Goal: Task Accomplishment & Management: Manage account settings

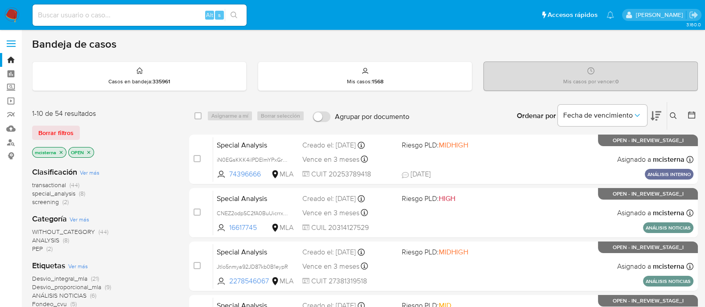
click at [152, 13] on input at bounding box center [140, 15] width 214 height 12
paste input "60868524"
type input "60868524"
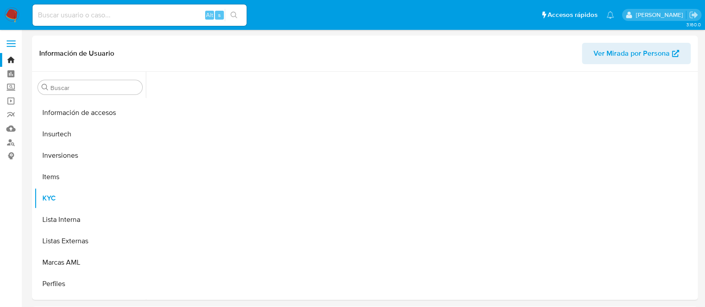
scroll to position [441, 0]
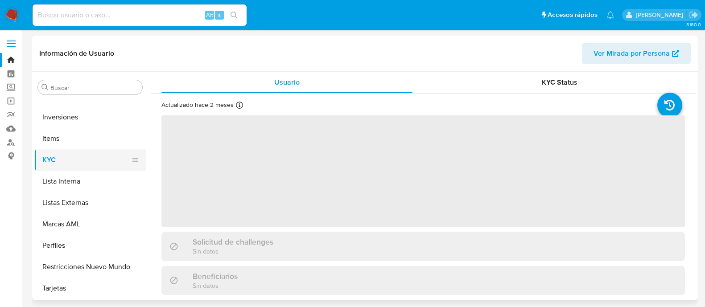
select select "10"
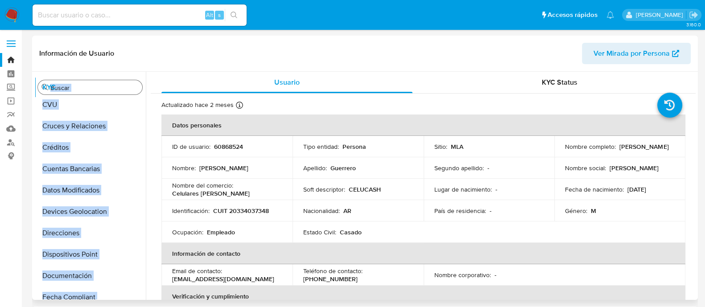
scroll to position [0, 0]
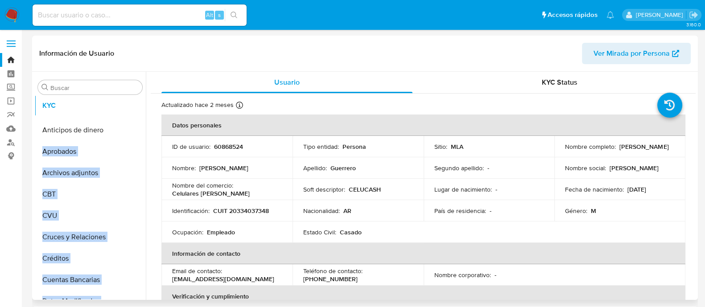
drag, startPoint x: 131, startPoint y: 158, endPoint x: 136, endPoint y: 103, distance: 54.6
click at [136, 103] on ul "Anticipos de dinero Aprobados Archivos adjuntos CBT CVU Cruces y Relaciones Cré…" at bounding box center [89, 198] width 111 height 201
click at [187, 201] on td "Identificación : CUIT 20334037348" at bounding box center [226, 210] width 131 height 21
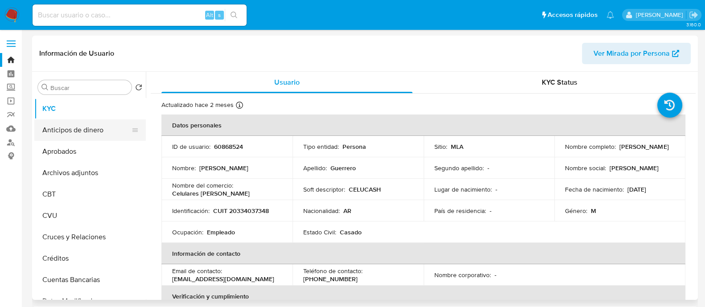
drag, startPoint x: 130, startPoint y: 152, endPoint x: 133, endPoint y: 128, distance: 24.7
click at [139, 145] on div at bounding box center [139, 151] width 0 height 12
drag, startPoint x: 133, startPoint y: 128, endPoint x: 132, endPoint y: 122, distance: 5.9
click at [132, 122] on div at bounding box center [135, 130] width 7 height 20
drag, startPoint x: 132, startPoint y: 152, endPoint x: 130, endPoint y: 130, distance: 22.4
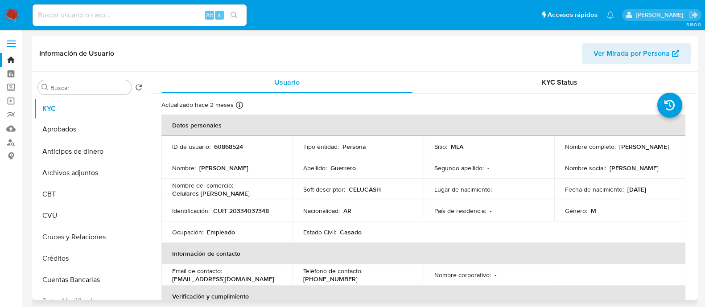
click at [130, 130] on ul "KYC Anticipos de dinero Aprobados Archivos adjuntos CBT CVU Cruces y Relaciones…" at bounding box center [89, 198] width 111 height 201
click at [183, 151] on td "ID de usuario : 60868524" at bounding box center [226, 146] width 131 height 21
drag, startPoint x: 134, startPoint y: 174, endPoint x: 134, endPoint y: 148, distance: 25.4
click at [134, 148] on ul "KYC Aprobados Anticipos de dinero Archivos adjuntos CBT CVU Cruces y Relaciones…" at bounding box center [89, 198] width 111 height 201
click at [174, 164] on p "Nombre :" at bounding box center [184, 168] width 24 height 8
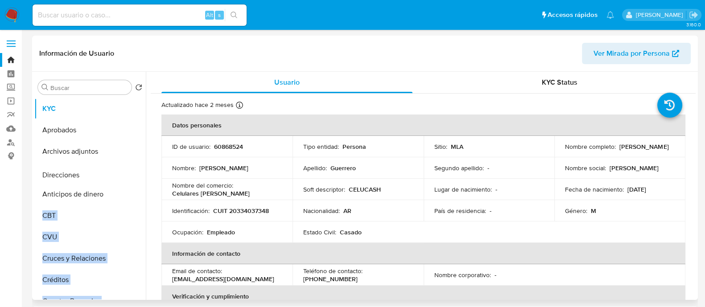
drag, startPoint x: 133, startPoint y: 235, endPoint x: 143, endPoint y: 177, distance: 58.7
click at [143, 177] on ul "KYC Aprobados Archivos adjuntos Anticipos de dinero CBT CVU Cruces y Relaciones…" at bounding box center [89, 198] width 111 height 201
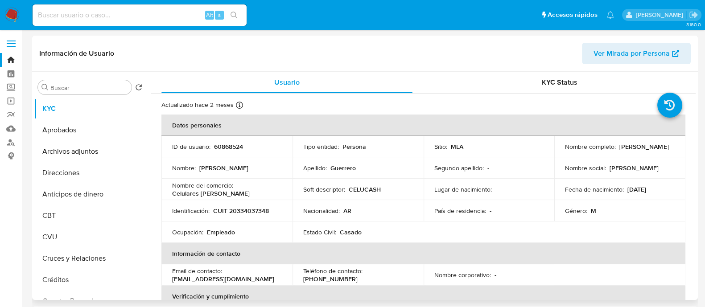
click at [204, 186] on p "Nombre del comercio :" at bounding box center [202, 185] width 61 height 8
drag, startPoint x: 130, startPoint y: 276, endPoint x: 117, endPoint y: 195, distance: 81.7
click at [117, 195] on ul "KYC Aprobados Archivos adjuntos Direcciones Anticipos de dinero CBT CVU Cruces …" at bounding box center [89, 198] width 111 height 201
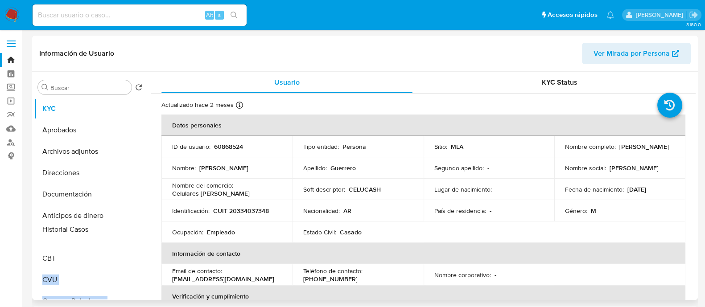
drag, startPoint x: 129, startPoint y: 228, endPoint x: 124, endPoint y: 211, distance: 17.5
click at [124, 224] on ul "KYC Aprobados Archivos adjuntos Direcciones Documentación Anticipos de dinero C…" at bounding box center [89, 198] width 111 height 201
click at [202, 210] on p "Identificación :" at bounding box center [190, 211] width 37 height 8
drag, startPoint x: 134, startPoint y: 273, endPoint x: 123, endPoint y: 243, distance: 31.3
click at [123, 243] on ul "KYC Aprobados Archivos adjuntos Direcciones Documentación Historial Casos Antic…" at bounding box center [89, 198] width 111 height 201
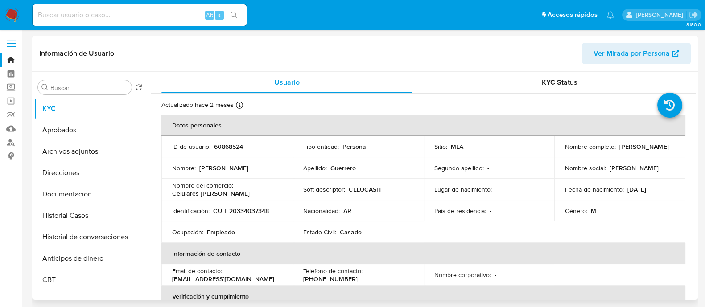
click at [161, 220] on td "Identificación : CUIT 20334037348" at bounding box center [226, 210] width 131 height 21
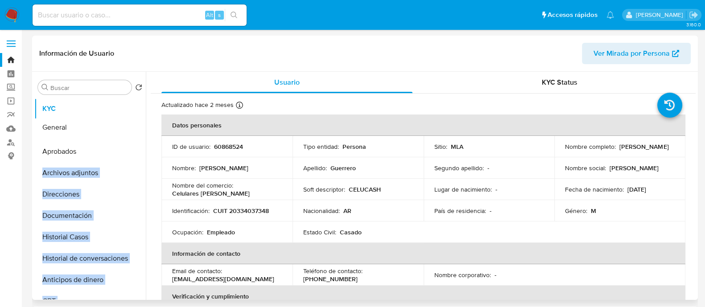
drag, startPoint x: 130, startPoint y: 193, endPoint x: 122, endPoint y: 126, distance: 66.9
click at [122, 126] on ul "KYC Aprobados Archivos adjuntos Direcciones Documentación Historial Casos Histo…" at bounding box center [89, 198] width 111 height 201
click at [169, 193] on td "Nombre del comercio : Celulares Isabella" at bounding box center [226, 189] width 131 height 21
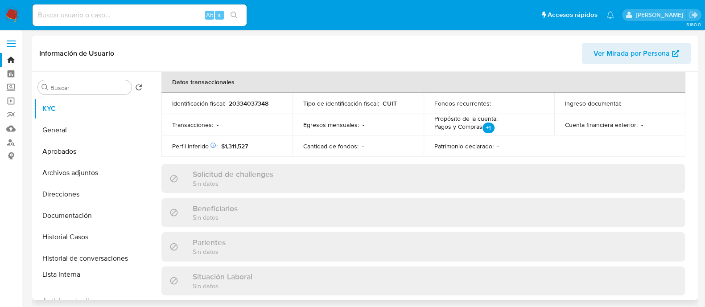
drag, startPoint x: 129, startPoint y: 180, endPoint x: 121, endPoint y: 273, distance: 93.1
click at [121, 273] on ul "KYC General Aprobados Archivos adjuntos Direcciones Documentación Historial Cas…" at bounding box center [89, 198] width 111 height 201
click at [149, 220] on div "Usuario KYC Status Actualizado hace 2 meses Creado: 14/03/2020 02:26:39 Actuali…" at bounding box center [421, 186] width 550 height 228
drag, startPoint x: 131, startPoint y: 267, endPoint x: 119, endPoint y: 273, distance: 13.0
click at [123, 264] on ul "KYC General Aprobados Archivos adjuntos Direcciones Documentación Historial Cas…" at bounding box center [89, 198] width 111 height 201
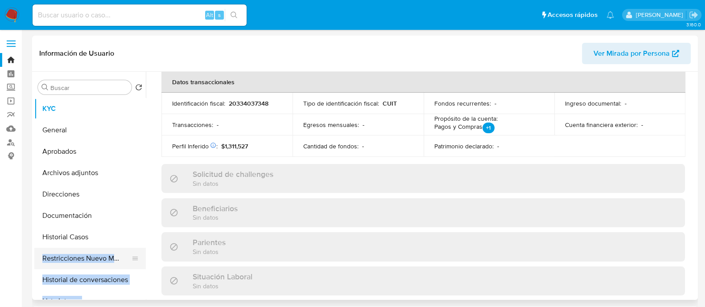
scroll to position [55, 0]
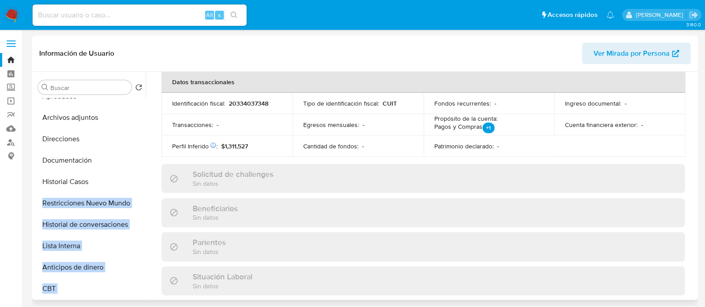
click at [147, 205] on div "Usuario KYC Status Actualizado hace 2 meses Creado: 14/03/2020 02:26:39 Actuali…" at bounding box center [421, 186] width 550 height 228
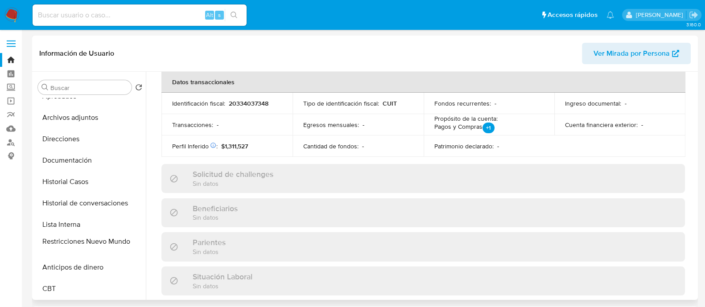
drag, startPoint x: 134, startPoint y: 202, endPoint x: 134, endPoint y: 241, distance: 38.8
click at [157, 243] on div "Actualizado [DATE] Creado: [DATE] 02:26:39 Actualizado: [DATE] 13:53:33 Datos p…" at bounding box center [423, 157] width 545 height 684
click at [95, 180] on button "Historial Casos" at bounding box center [86, 181] width 104 height 21
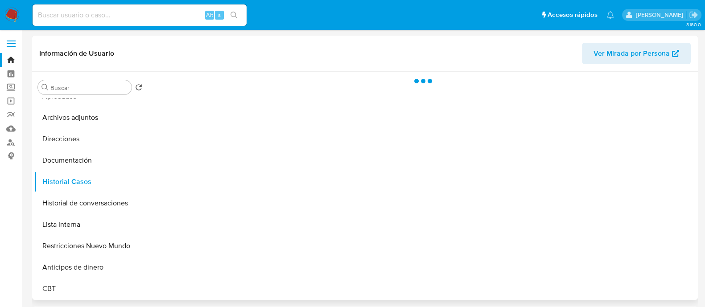
scroll to position [0, 0]
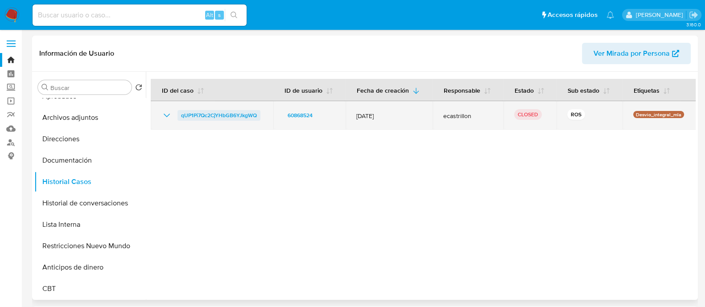
click at [226, 115] on span "qUP1Pi7Qc2CjYHbGB6YJkgWQ" at bounding box center [219, 115] width 76 height 11
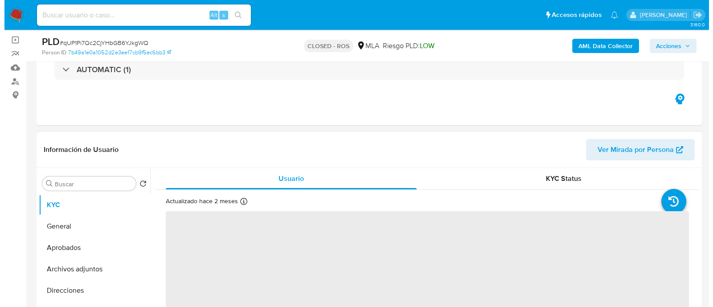
scroll to position [111, 0]
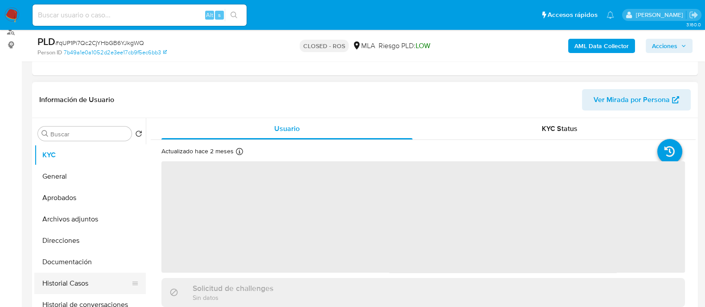
click at [82, 226] on button "Archivos adjuntos" at bounding box center [89, 219] width 111 height 21
select select "10"
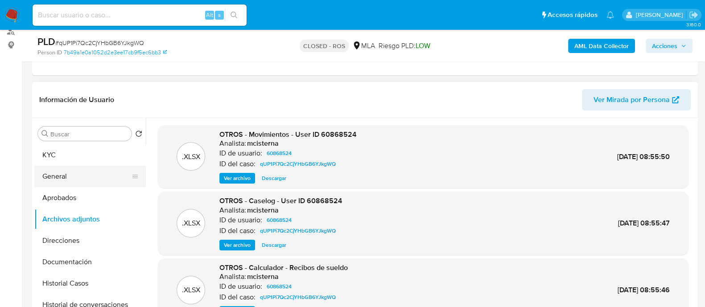
click at [105, 175] on button "General" at bounding box center [86, 176] width 104 height 21
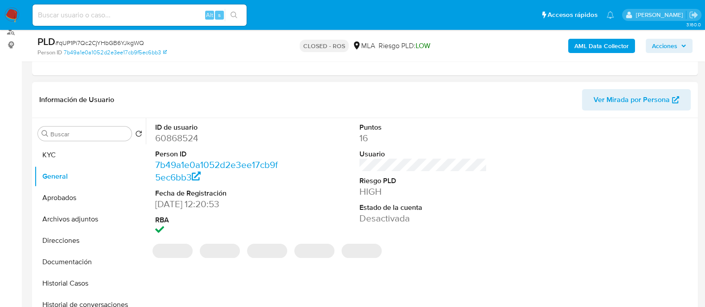
click at [191, 146] on dl "ID de usuario 60868524 Person ID 7b49a1e0a1052d2e3ee17cb9f5ec6bb3 Fecha de Regi…" at bounding box center [219, 180] width 128 height 115
click at [191, 140] on dd "60868524" at bounding box center [219, 138] width 128 height 12
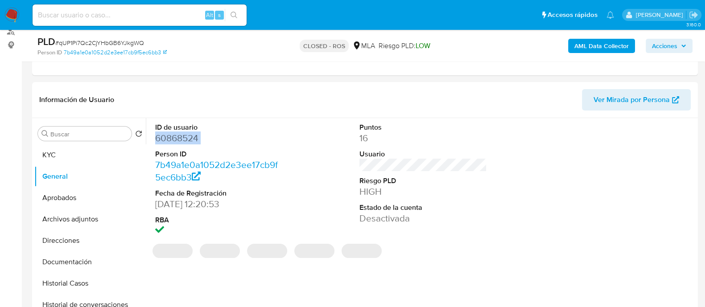
copy dd "60868524"
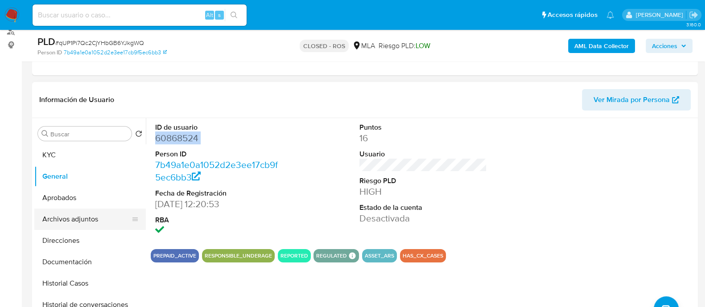
click at [109, 215] on button "Archivos adjuntos" at bounding box center [86, 219] width 104 height 21
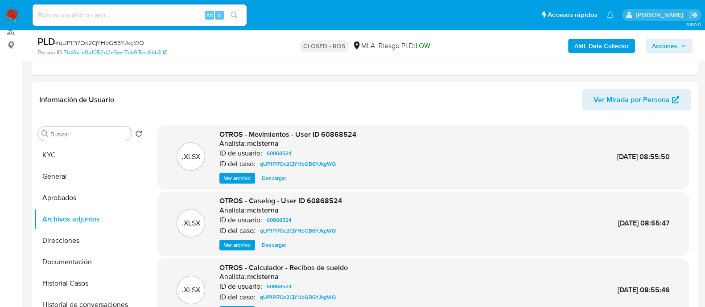
click at [232, 244] on span "Ver archivo" at bounding box center [237, 245] width 27 height 9
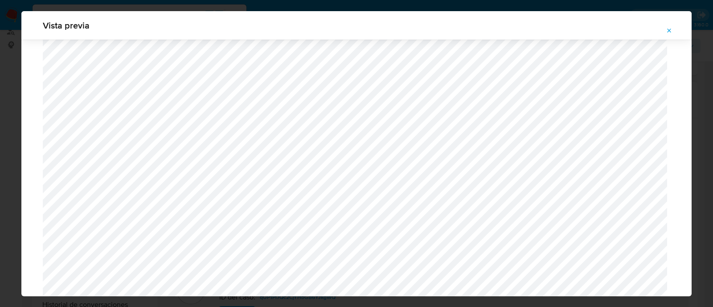
scroll to position [930, 0]
click at [675, 33] on button "Attachment preview" at bounding box center [670, 31] width 20 height 14
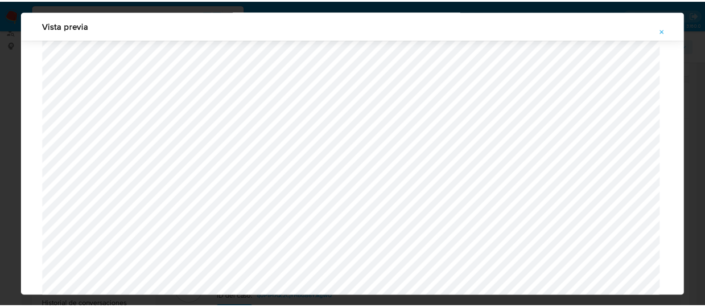
scroll to position [29, 0]
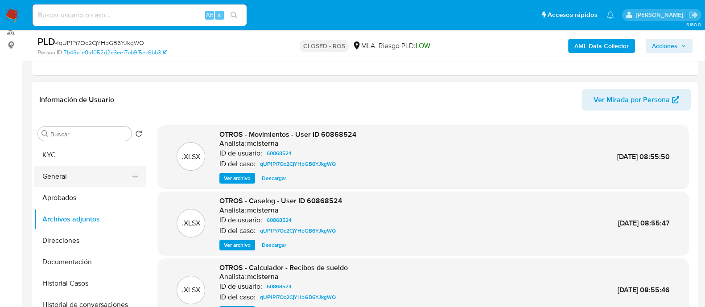
click at [81, 168] on button "General" at bounding box center [86, 176] width 104 height 21
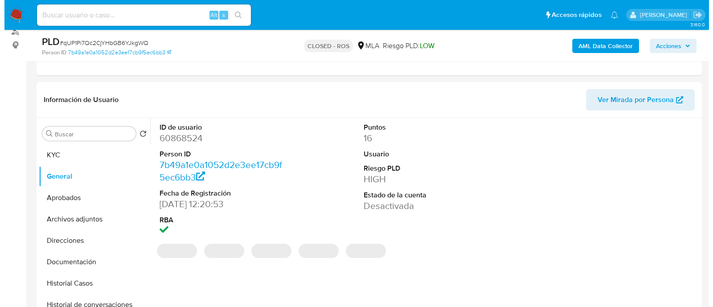
scroll to position [167, 0]
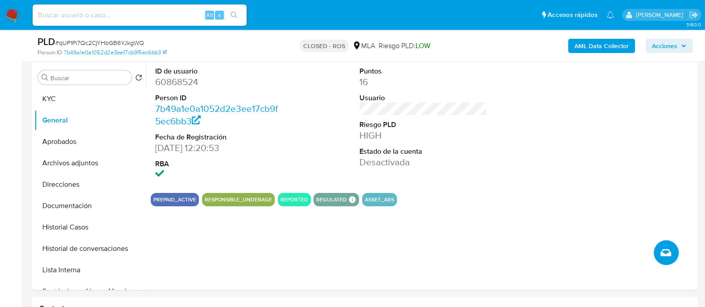
click at [669, 254] on icon "Crear caso manual" at bounding box center [665, 252] width 11 height 7
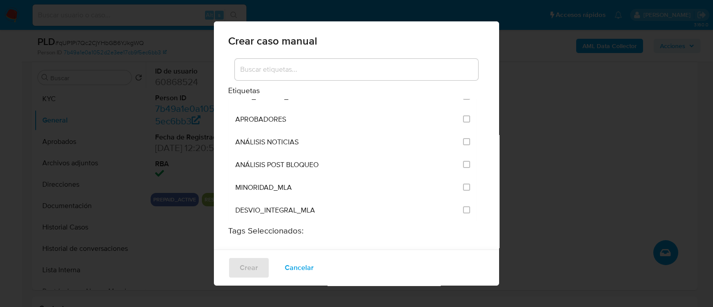
scroll to position [1727, 0]
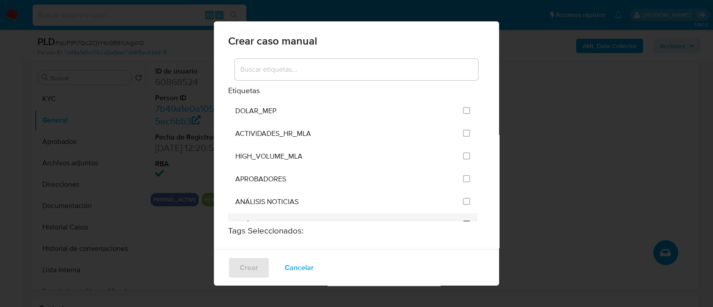
click at [463, 221] on input "3249" at bounding box center [466, 224] width 7 height 7
checkbox input "true"
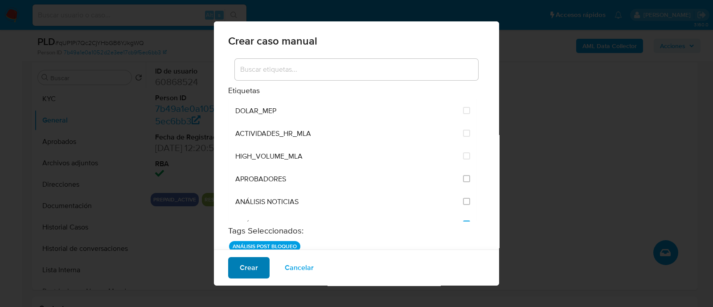
click at [255, 264] on span "Crear" at bounding box center [249, 268] width 18 height 20
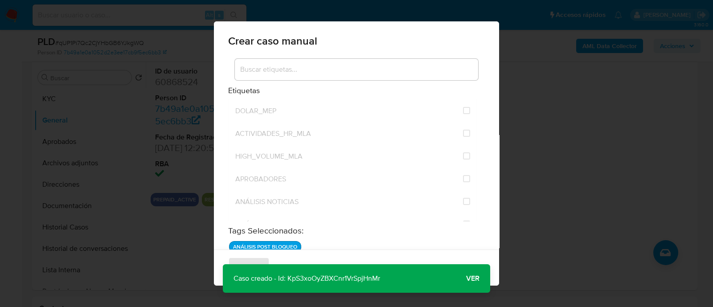
click at [475, 279] on span "Ver" at bounding box center [472, 279] width 13 height 0
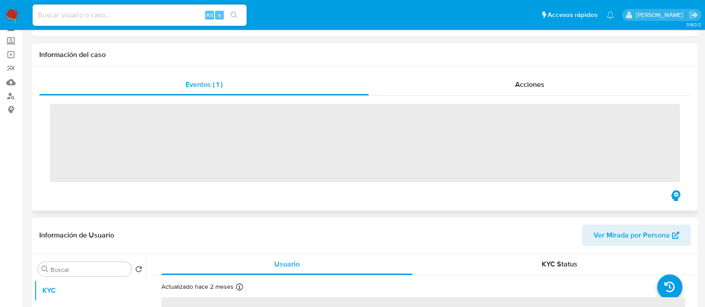
scroll to position [111, 0]
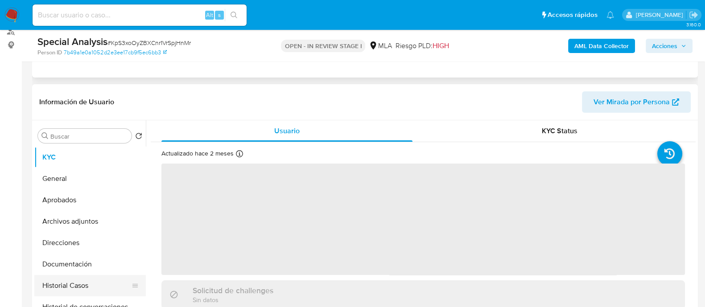
click at [98, 281] on button "Historial Casos" at bounding box center [86, 285] width 104 height 21
select select "10"
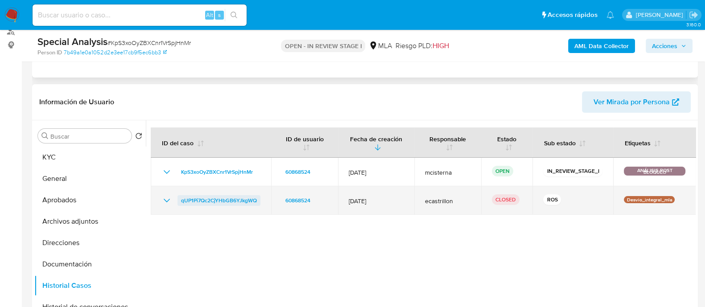
click at [208, 198] on span "qUP1Pi7Qc2CjYHbGB6YJkgWQ" at bounding box center [219, 200] width 76 height 11
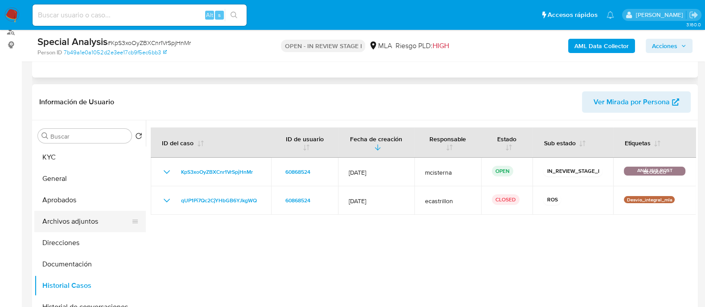
click at [104, 219] on button "Archivos adjuntos" at bounding box center [86, 221] width 104 height 21
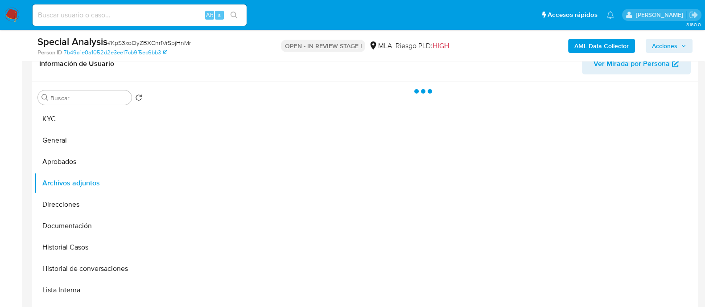
scroll to position [167, 0]
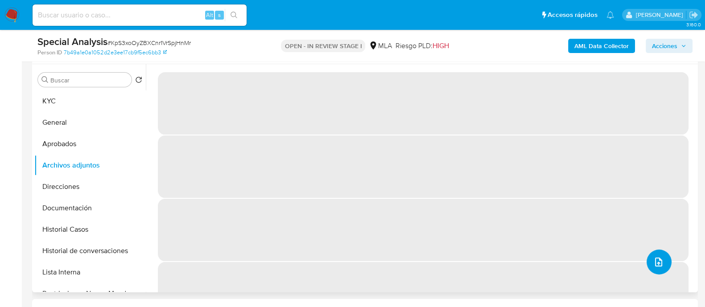
click at [662, 259] on button "upload-file" at bounding box center [658, 262] width 25 height 25
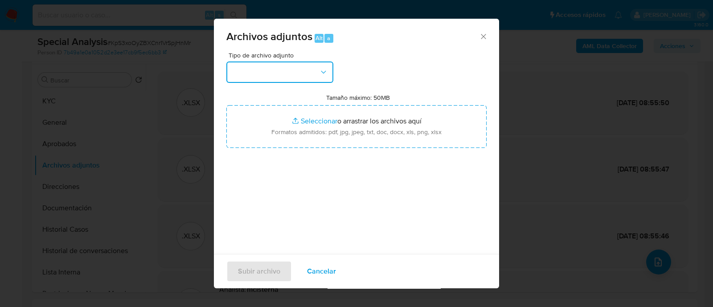
click at [256, 79] on button "button" at bounding box center [279, 72] width 107 height 21
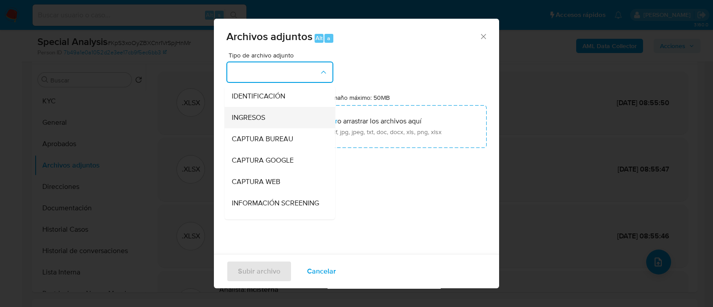
click at [261, 109] on div "INGRESOS" at bounding box center [277, 117] width 91 height 21
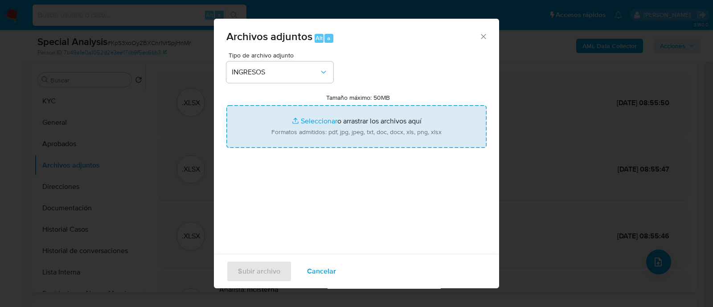
click at [357, 136] on input "Tamaño máximo: 50MB Seleccionar archivos" at bounding box center [356, 126] width 260 height 43
type input "C:\fakepath\Recibo de sueldo agosto 2025.pdf"
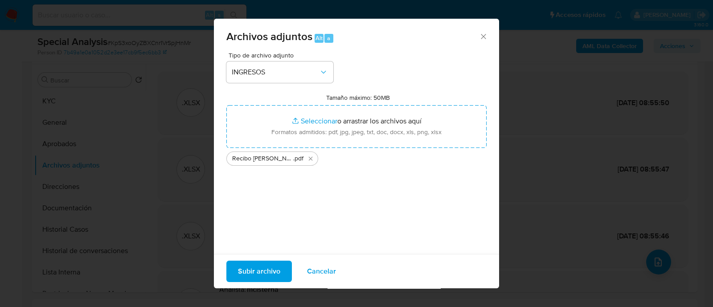
click at [264, 275] on span "Subir archivo" at bounding box center [259, 272] width 42 height 20
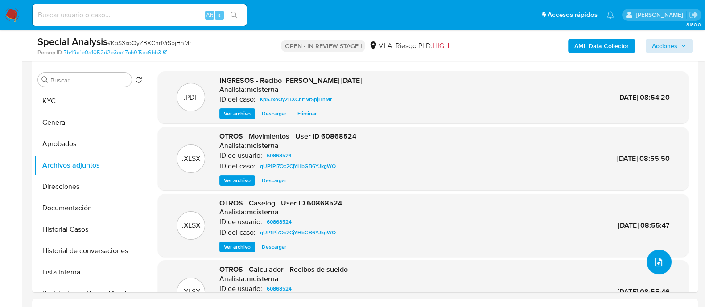
click at [669, 49] on span "Acciones" at bounding box center [664, 46] width 25 height 14
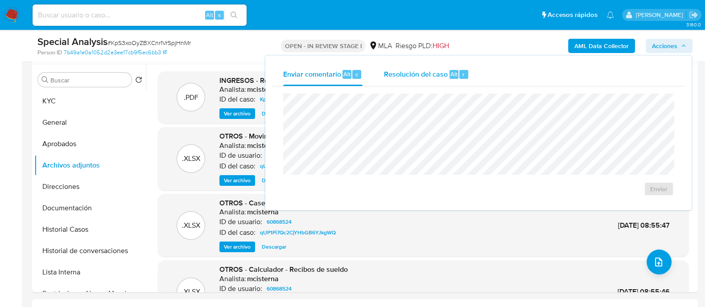
click at [418, 71] on span "Resolución del caso" at bounding box center [416, 74] width 64 height 10
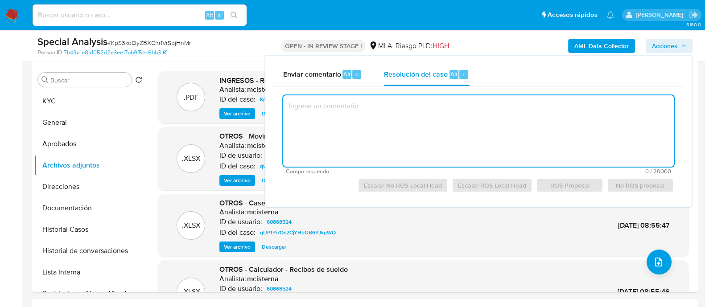
paste textarea "El cliente Gustavo Martin Guerrero - CUIT 20334037348 se encuentra registrado c…"
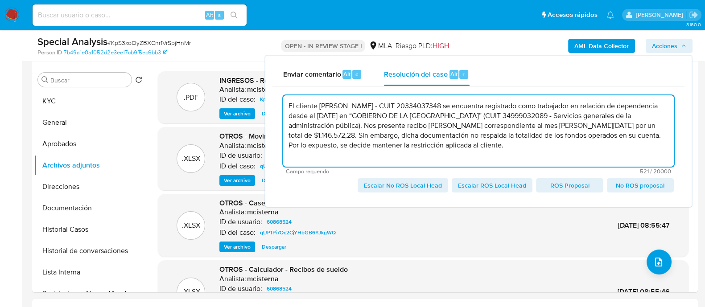
click at [626, 185] on span "No ROS proposal" at bounding box center [640, 185] width 54 height 12
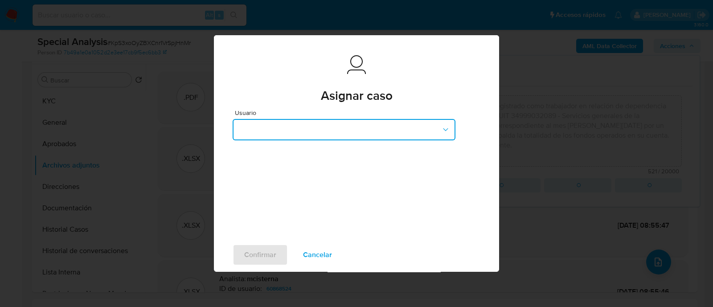
click at [401, 126] on button "button" at bounding box center [344, 129] width 223 height 21
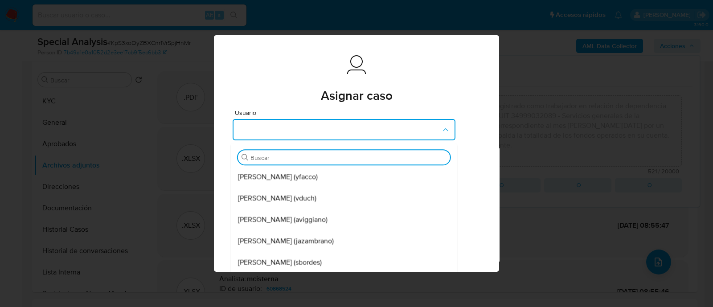
click at [486, 145] on div "Usuario Buscar Yesica Paola Facco (yfacco) Valeria Duch (vduch) Agustina Belen …" at bounding box center [356, 174] width 285 height 128
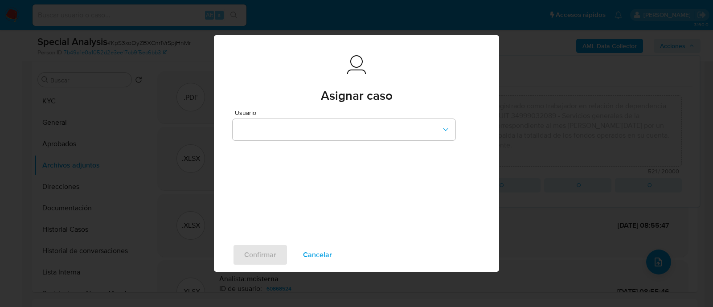
click at [324, 264] on span "Cancelar" at bounding box center [317, 255] width 29 height 20
type textarea "El cliente Gustavo Martin Guerrero - CUIT 20334037348 se encuentra registrado c…"
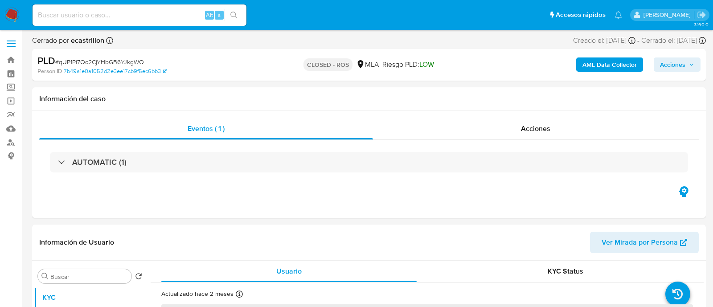
select select "10"
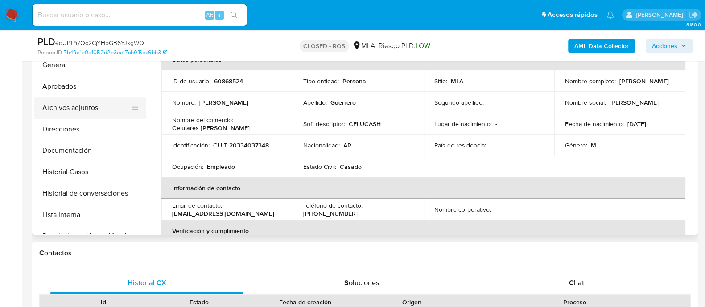
click at [74, 114] on button "Archivos adjuntos" at bounding box center [86, 107] width 104 height 21
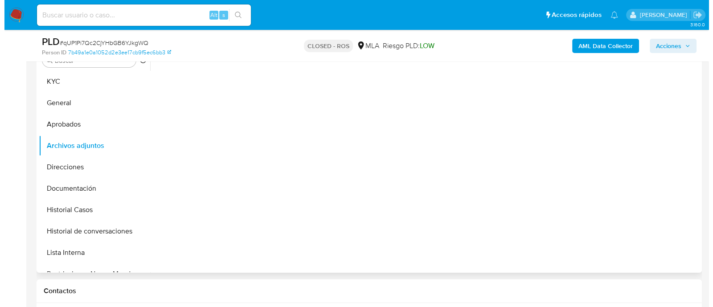
scroll to position [167, 0]
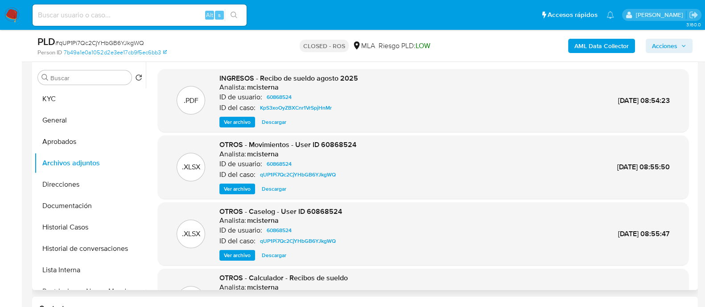
click at [235, 260] on span "Ver archivo" at bounding box center [237, 255] width 27 height 9
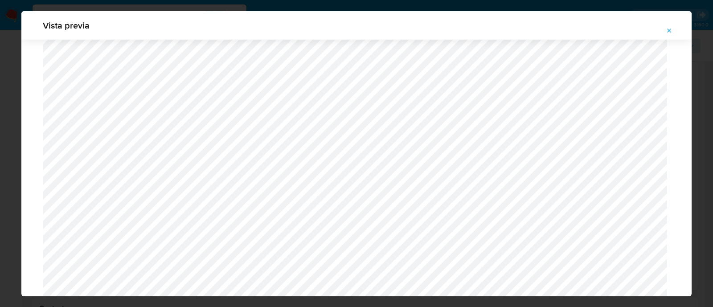
scroll to position [818, 0]
click at [667, 37] on div "Vista previa" at bounding box center [356, 25] width 671 height 29
click at [669, 30] on icon "Attachment preview" at bounding box center [670, 31] width 4 height 4
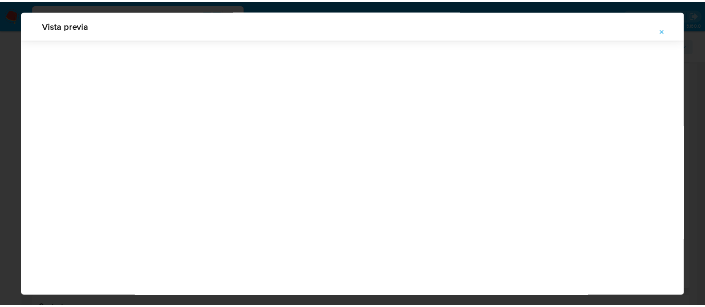
scroll to position [29, 0]
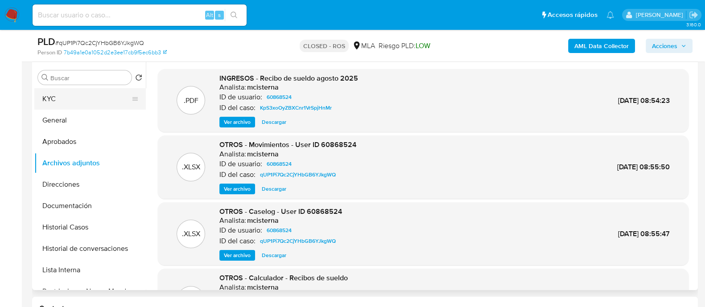
click at [63, 99] on button "KYC" at bounding box center [86, 98] width 104 height 21
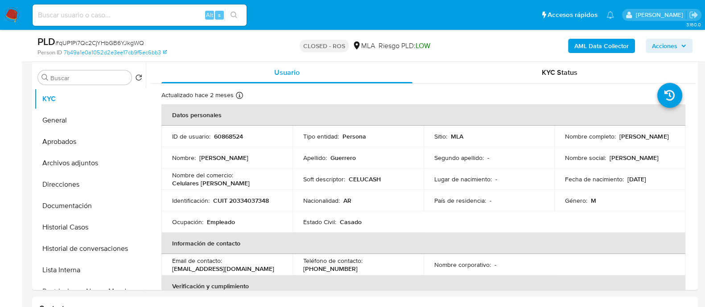
drag, startPoint x: 562, startPoint y: 140, endPoint x: 650, endPoint y: 140, distance: 87.8
click at [650, 140] on div "Nombre completo : Gustavo Martin Guerrero" at bounding box center [620, 136] width 110 height 8
copy p "Gustavo Martin Guerrero"
click at [247, 203] on p "CUIT 20334037348" at bounding box center [241, 201] width 56 height 8
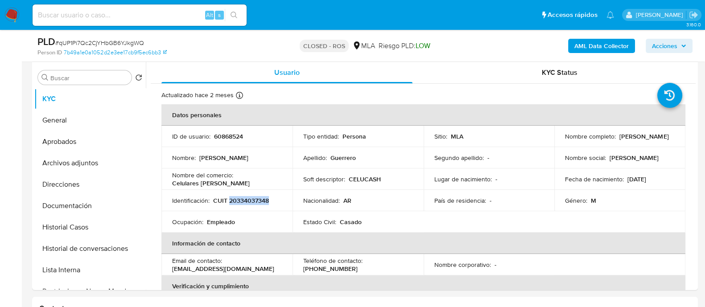
copy p "20334037348"
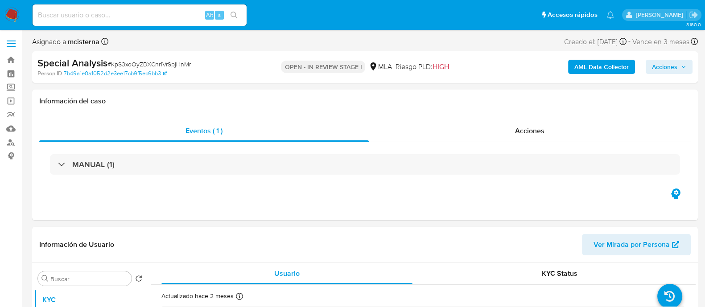
click at [655, 67] on span "Acciones" at bounding box center [664, 67] width 25 height 14
select select "10"
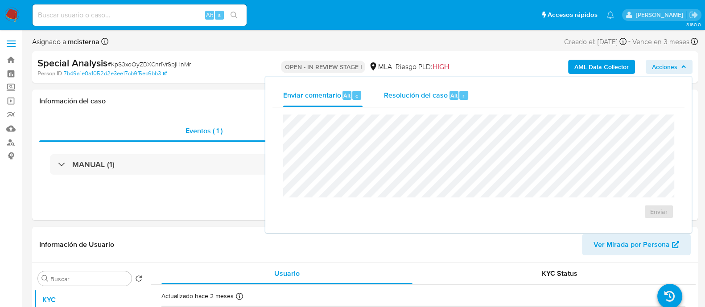
click at [450, 93] on span "Alt" at bounding box center [453, 95] width 7 height 8
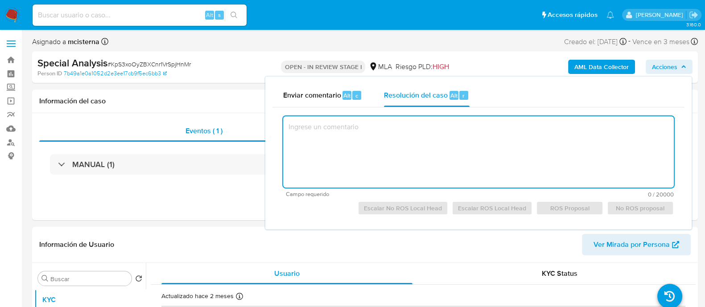
paste textarea "El cliente [PERSON_NAME] - CUIT 20334037348 se encuentra registrado como trabaj…"
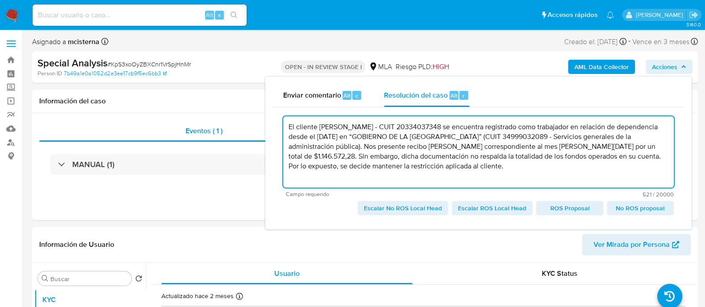
type textarea "El cliente [PERSON_NAME] - CUIT 20334037348 se encuentra registrado como trabaj…"
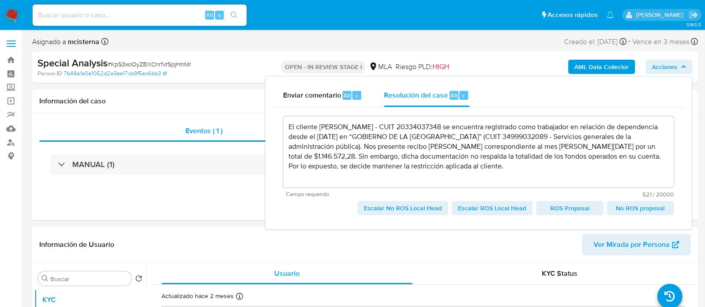
click at [192, 21] on div "Alt s" at bounding box center [140, 14] width 214 height 21
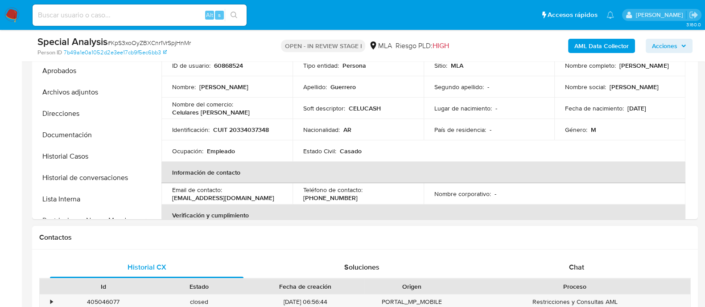
scroll to position [222, 0]
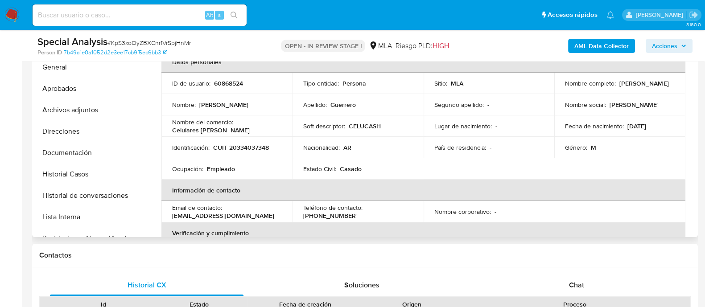
click at [233, 75] on td "ID de usuario : 60868524" at bounding box center [226, 83] width 131 height 21
copy p "60868524"
click at [674, 51] on span "Acciones" at bounding box center [664, 46] width 25 height 14
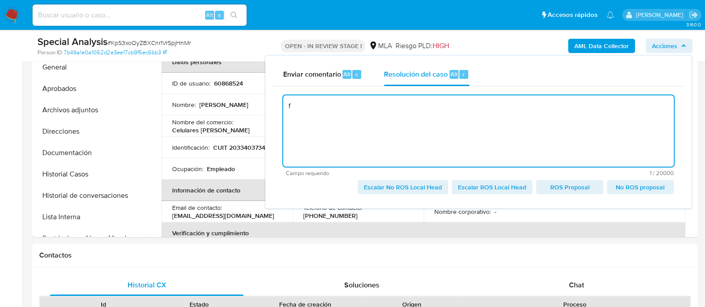
type textarea "f"
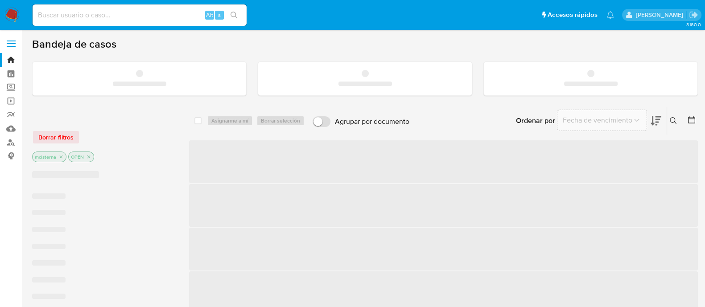
click at [173, 10] on input at bounding box center [140, 15] width 214 height 12
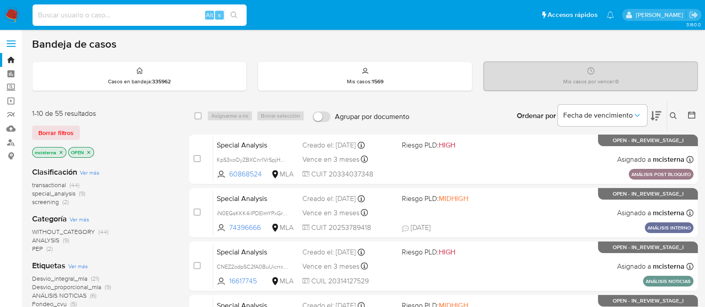
paste input "717939618"
type input "717939618"
click at [231, 14] on icon "search-icon" at bounding box center [233, 15] width 7 height 7
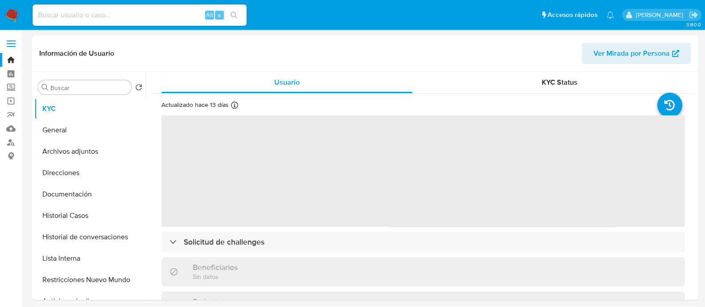
select select "10"
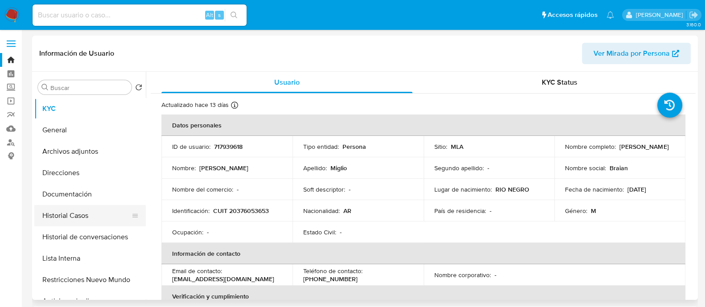
click at [94, 220] on button "Historial Casos" at bounding box center [86, 215] width 104 height 21
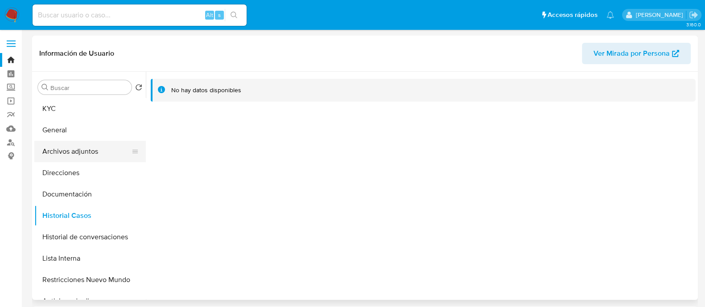
click at [98, 157] on button "Archivos adjuntos" at bounding box center [86, 151] width 104 height 21
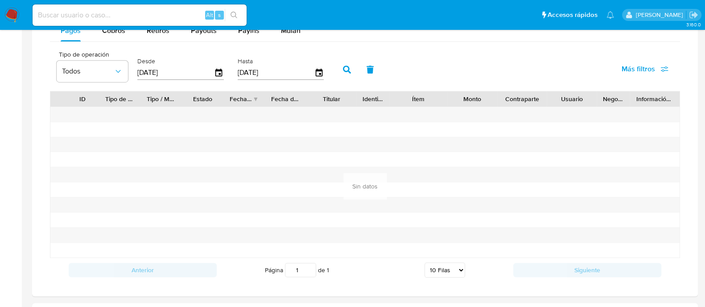
scroll to position [724, 0]
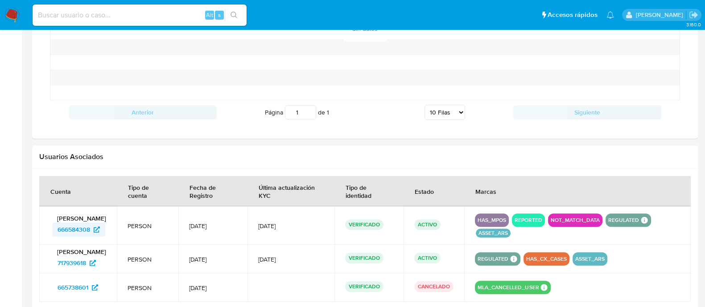
click at [65, 230] on span "666584308" at bounding box center [74, 229] width 33 height 14
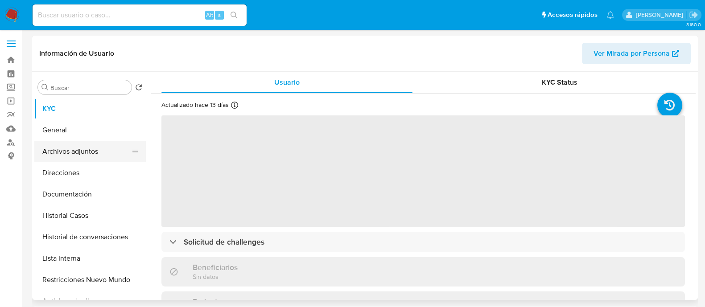
click at [82, 142] on button "Archivos adjuntos" at bounding box center [86, 151] width 104 height 21
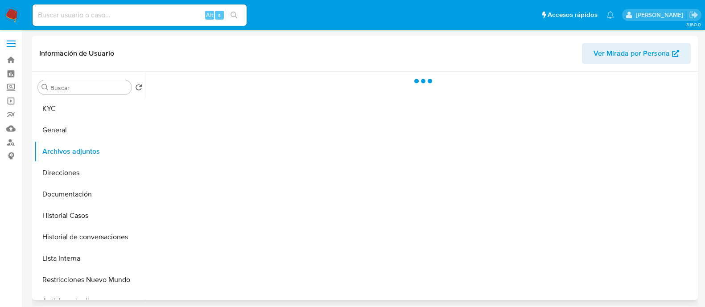
select select "10"
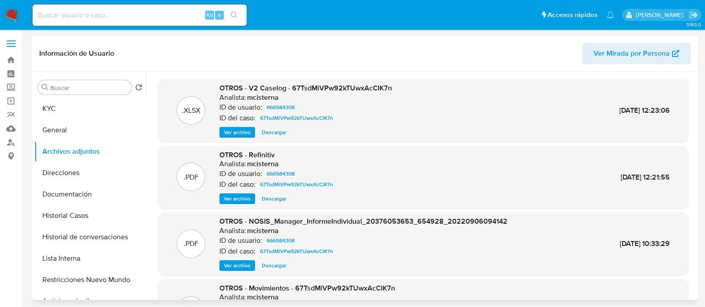
click at [250, 134] on span "Ver archivo" at bounding box center [237, 132] width 27 height 9
click at [241, 128] on span "Ver archivo" at bounding box center [237, 132] width 27 height 9
click at [117, 210] on button "Historial Casos" at bounding box center [86, 215] width 104 height 21
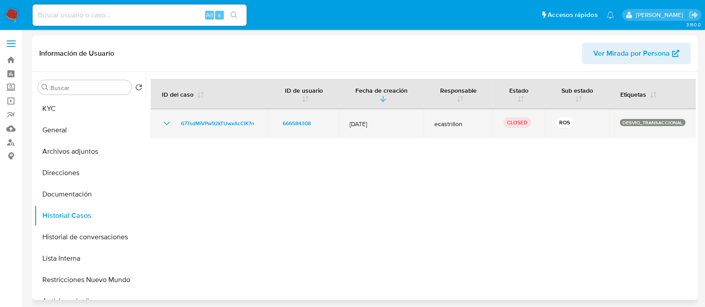
click at [165, 123] on icon "Mostrar/Ocultar" at bounding box center [166, 123] width 11 height 11
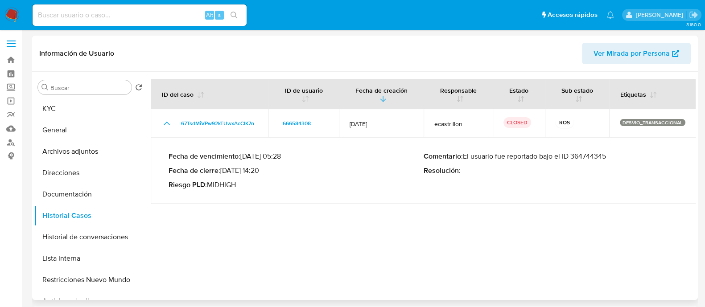
click at [605, 152] on p "Comentario : El usuario fue reportado bajo el ID 364744345" at bounding box center [551, 156] width 255 height 9
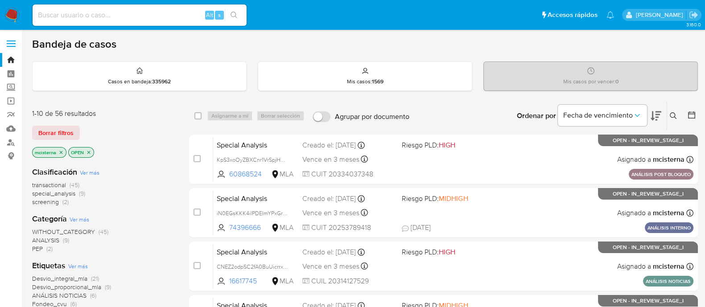
click at [163, 21] on div "Alt s" at bounding box center [140, 14] width 214 height 21
click at [186, 21] on input at bounding box center [140, 15] width 214 height 12
paste input "8bzVVzaD0YNUmLofk8ZKqWUx"
type input "8bzVVzaD0YNUmLofk8ZKqWUx"
click at [232, 18] on icon "search-icon" at bounding box center [233, 15] width 7 height 7
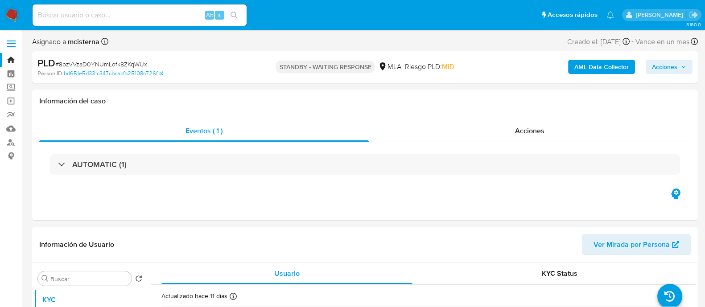
select select "10"
click at [173, 10] on input at bounding box center [140, 15] width 214 height 12
paste input "abX0zJxlbazguzVPYFmajIRt"
type input "abX0zJxlbazguzVPYFmajIRt"
click at [230, 13] on button "search-icon" at bounding box center [234, 15] width 18 height 12
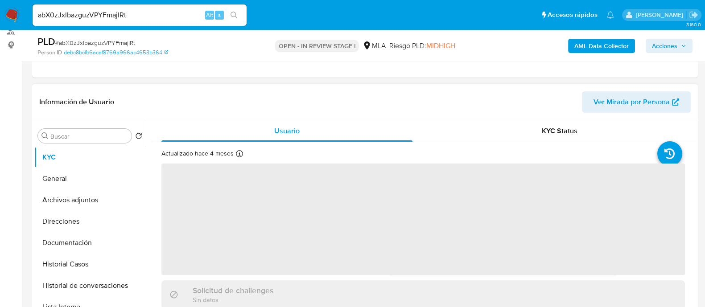
scroll to position [111, 0]
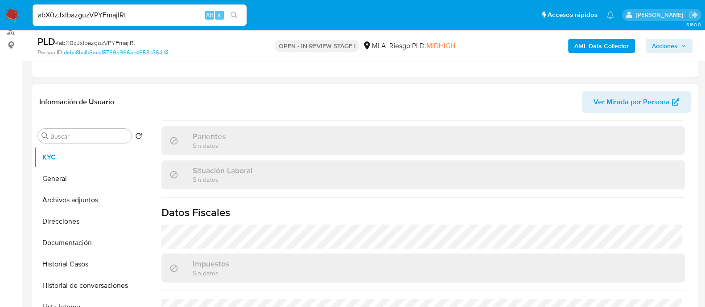
select select "10"
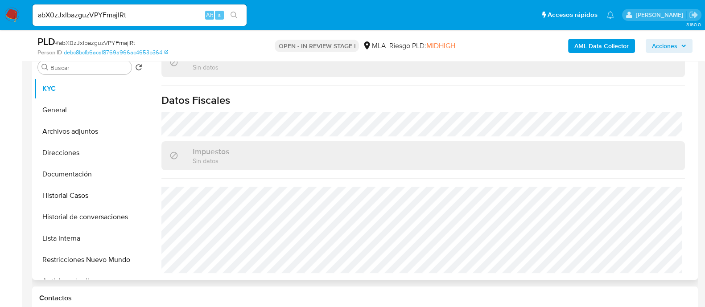
scroll to position [390, 0]
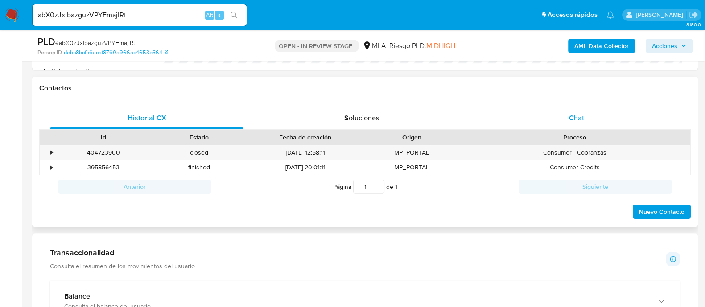
click at [570, 122] on div "Chat" at bounding box center [576, 117] width 193 height 21
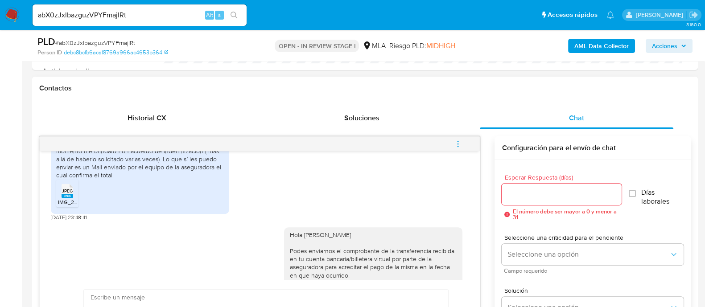
scroll to position [455, 0]
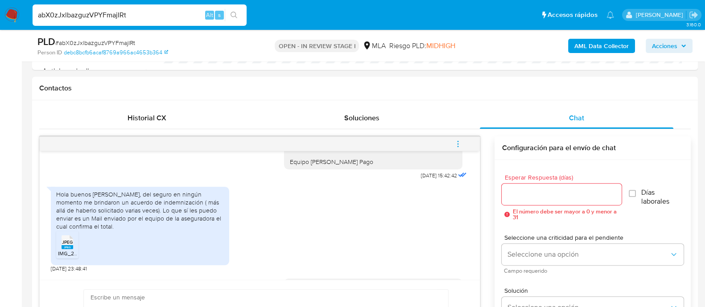
click at [166, 9] on input "abX0zJxlbazguzVPYFmajIRt" at bounding box center [140, 15] width 214 height 12
click at [225, 13] on button "search-icon" at bounding box center [234, 15] width 18 height 12
click at [167, 11] on input "abX0zJxlbazguzVPYFmajIRt" at bounding box center [140, 15] width 214 height 12
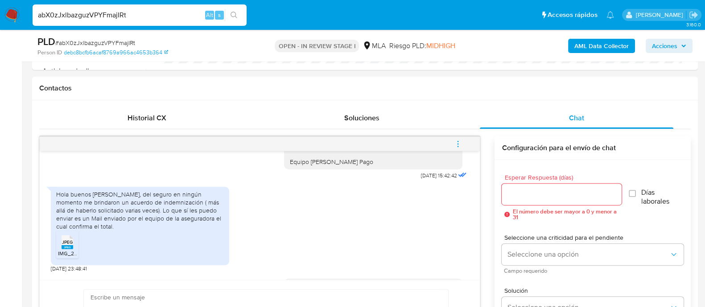
click at [167, 11] on input "abX0zJxlbazguzVPYFmajIRt" at bounding box center [140, 15] width 214 height 12
paste input "450879795"
type input "450879795"
click at [570, 53] on div "AML Data Collector Acciones" at bounding box center [585, 45] width 216 height 21
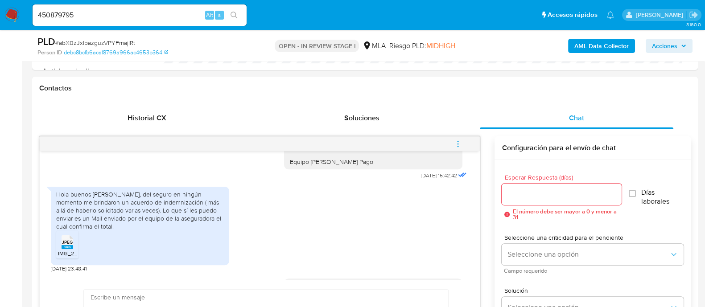
click at [570, 44] on span "Acciones" at bounding box center [664, 46] width 25 height 14
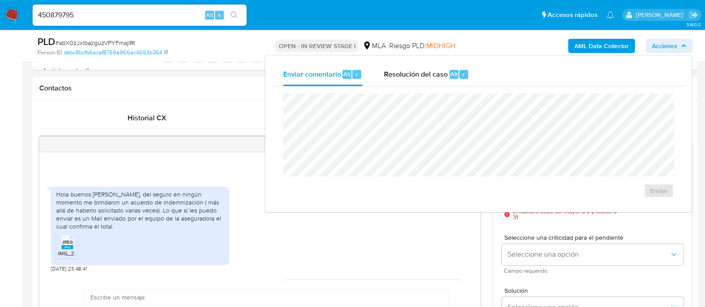
click at [424, 91] on div "Enviar" at bounding box center [478, 145] width 412 height 119
click at [424, 83] on div "Resolución del caso Alt r" at bounding box center [426, 74] width 85 height 23
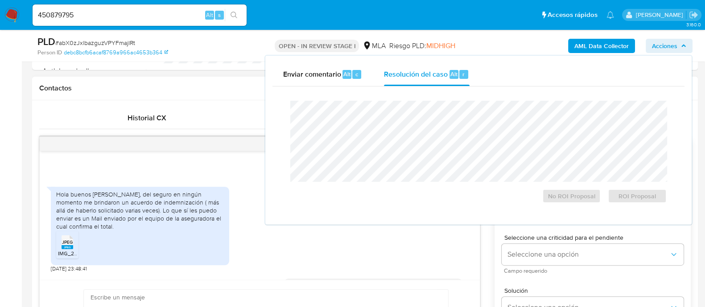
click at [65, 245] on rect at bounding box center [68, 247] width 12 height 4
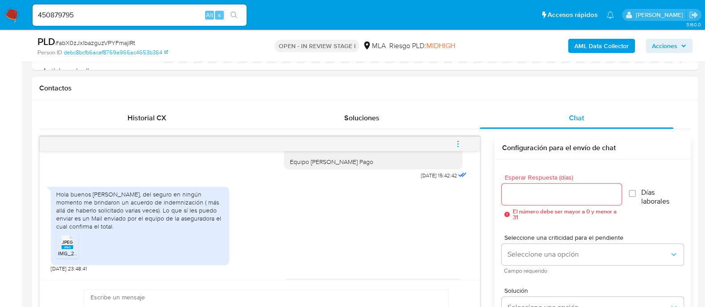
scroll to position [567, 0]
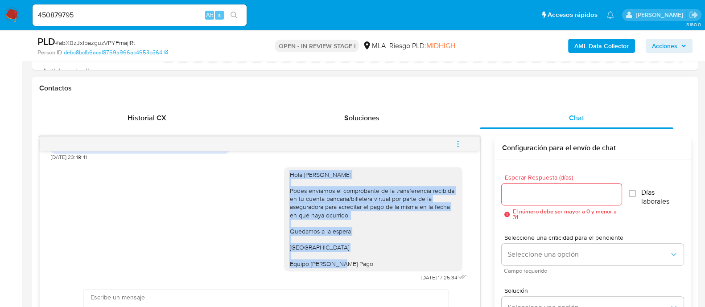
drag, startPoint x: 279, startPoint y: 165, endPoint x: 361, endPoint y: 253, distance: 120.2
click at [361, 245] on div "Hola Fabrizio Crescenzi Podes enviarnos el comprobante de la transferencia reci…" at bounding box center [373, 219] width 178 height 104
copy div "Hola Fabrizio Crescenzi Podes enviarnos el comprobante de la transferencia reci…"
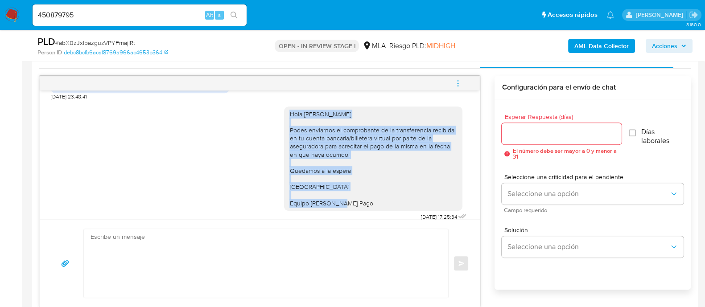
scroll to position [502, 0]
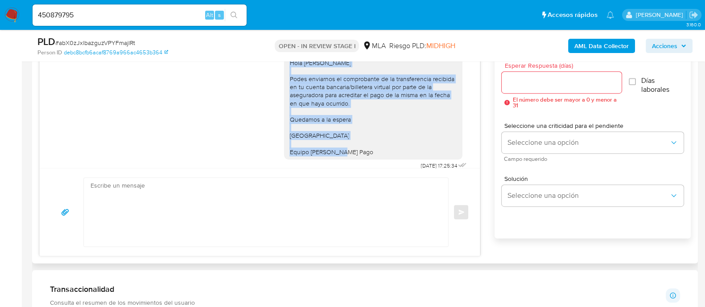
click at [323, 222] on textarea at bounding box center [264, 212] width 346 height 69
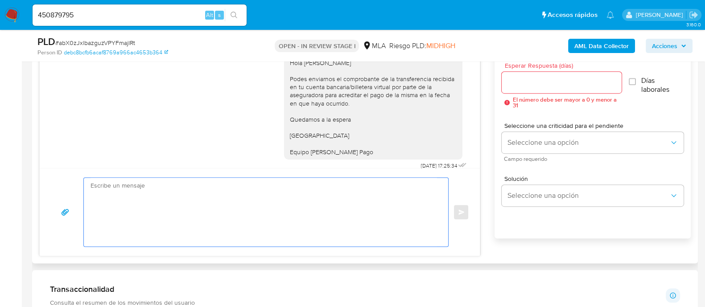
paste textarea "Hola Fabrizio Crescenzi Podes enviarnos el comprobante de la transferencia reci…"
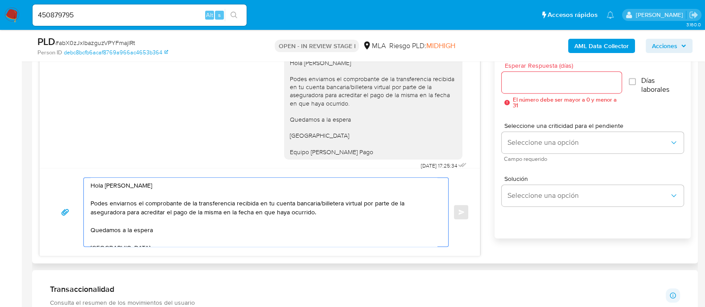
scroll to position [3, 0]
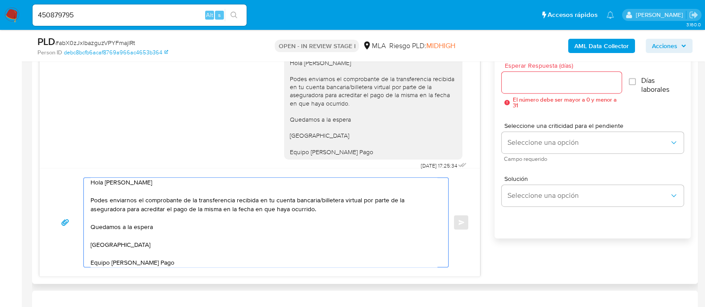
type textarea "Hola Fabrizio Crescenzi Podes enviarnos el comprobante de la transferencia reci…"
click at [541, 87] on input "Esperar Respuesta (días)" at bounding box center [561, 83] width 119 height 12
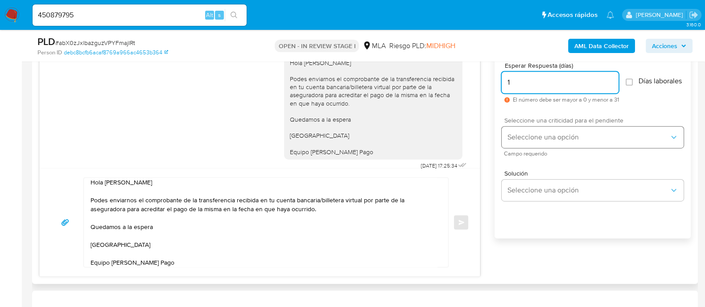
type input "1"
click at [517, 141] on span "Seleccione una opción" at bounding box center [588, 137] width 162 height 9
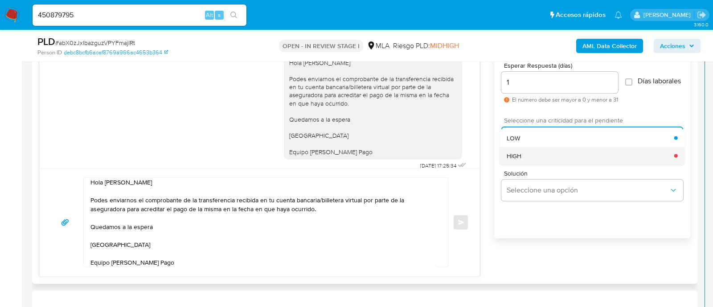
click at [526, 163] on div "HIGH" at bounding box center [591, 156] width 168 height 18
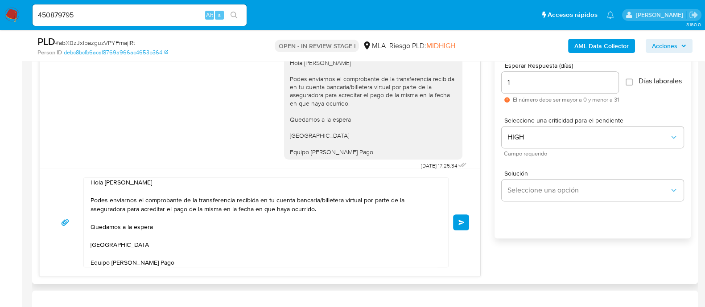
click at [461, 226] on button "Enviar" at bounding box center [461, 222] width 16 height 16
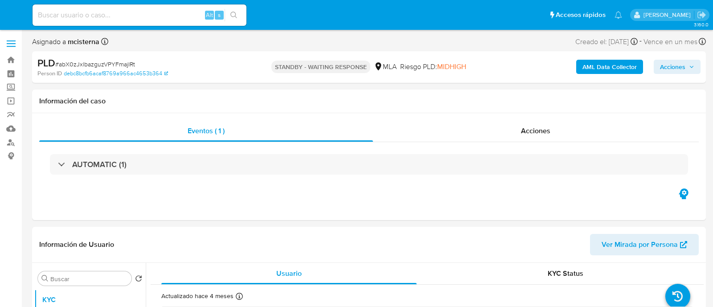
select select "10"
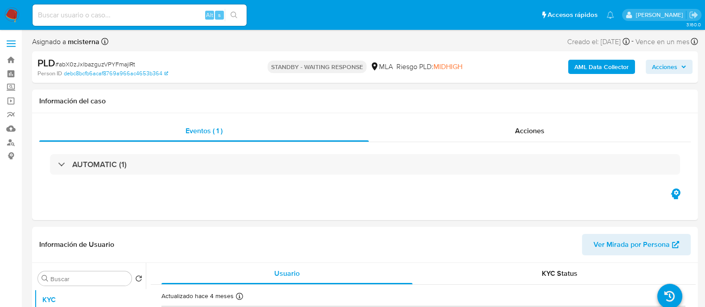
click at [165, 15] on input at bounding box center [140, 15] width 214 height 12
paste input "R5cRPuPk3Kp2a3IfGqFn8qAt"
type input "R5cRPuPk3Kp2a3IfGqFn8qAt"
click at [236, 16] on icon "search-icon" at bounding box center [233, 15] width 7 height 7
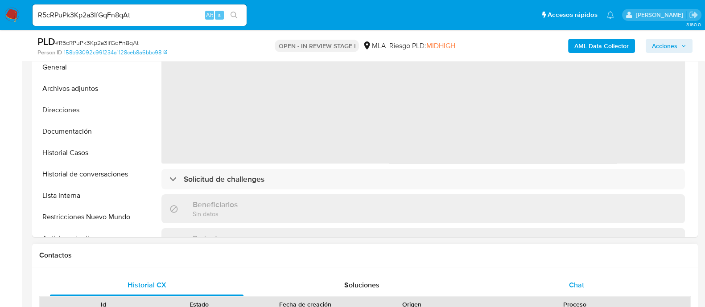
click at [569, 286] on span "Chat" at bounding box center [576, 285] width 15 height 10
select select "10"
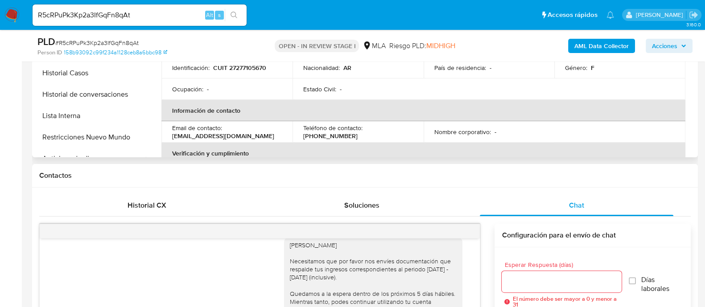
scroll to position [222, 0]
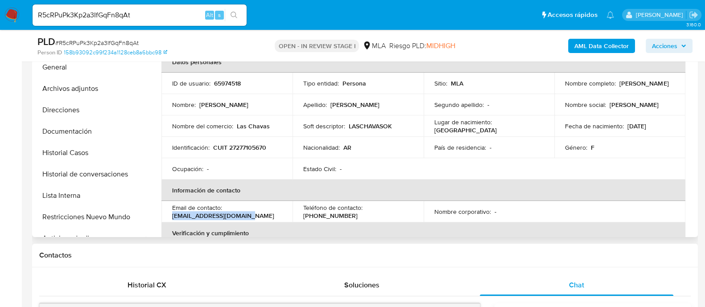
drag, startPoint x: 170, startPoint y: 215, endPoint x: 252, endPoint y: 215, distance: 82.0
click at [252, 215] on td "Email de contacto : [EMAIL_ADDRESS][DOMAIN_NAME]" at bounding box center [226, 211] width 131 height 21
copy p "[EMAIL_ADDRESS][DOMAIN_NAME]"
click at [247, 147] on p "CUIT 27277105670" at bounding box center [239, 148] width 53 height 8
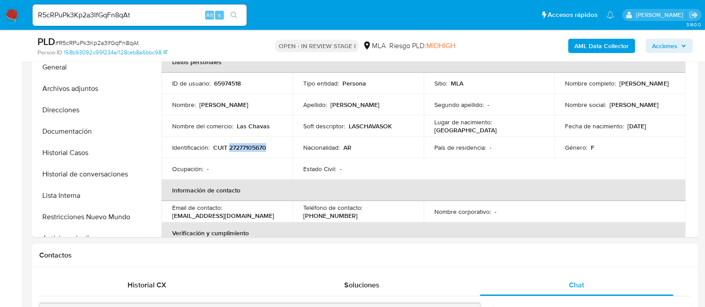
copy p "27277105670"
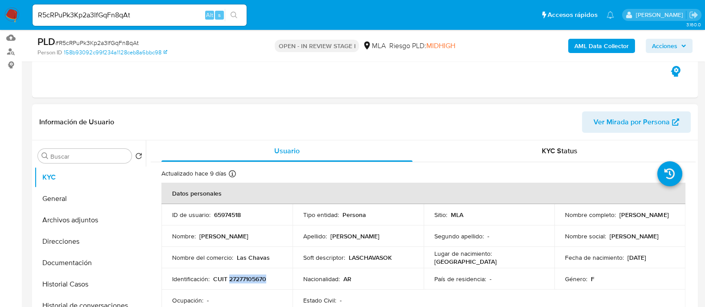
scroll to position [0, 0]
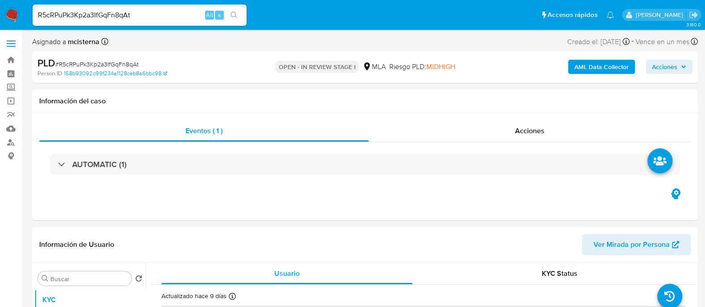
click at [615, 246] on span "Ver Mirada por Persona" at bounding box center [631, 244] width 76 height 21
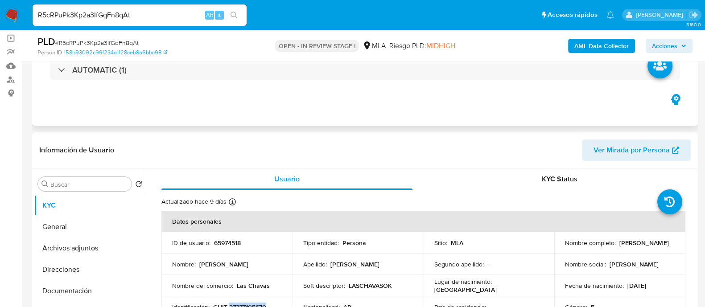
scroll to position [167, 0]
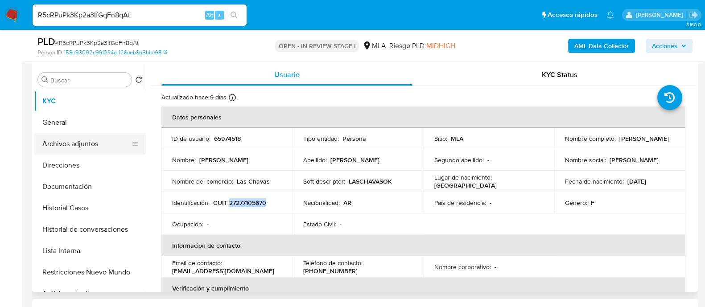
click at [84, 138] on button "Archivos adjuntos" at bounding box center [86, 143] width 104 height 21
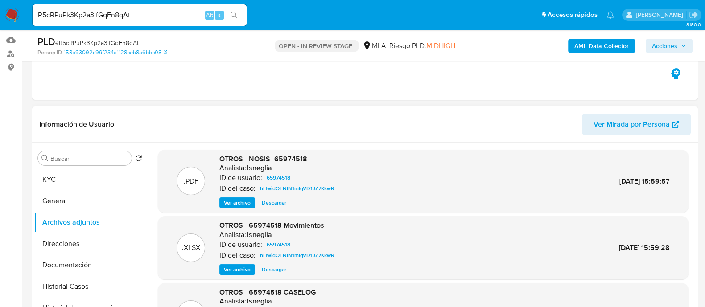
scroll to position [55, 0]
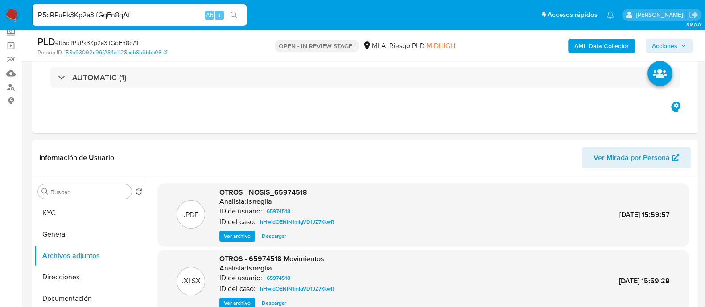
click at [589, 37] on div "AML Data Collector Acciones" at bounding box center [585, 45] width 216 height 21
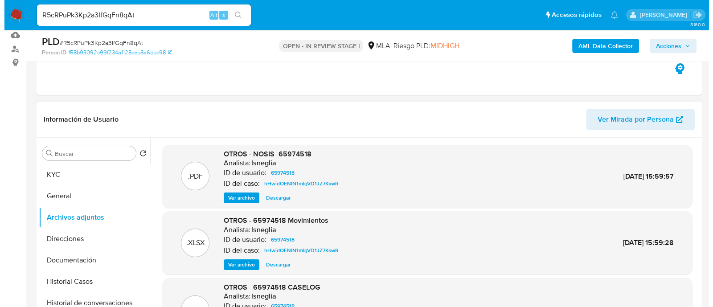
scroll to position [111, 0]
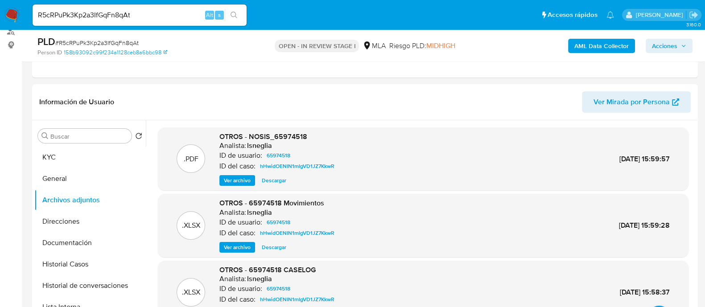
click at [616, 48] on b "AML Data Collector" at bounding box center [601, 46] width 54 height 14
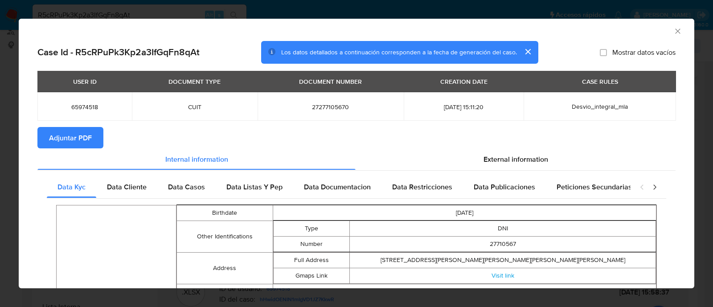
click at [93, 135] on button "Adjuntar PDF" at bounding box center [70, 137] width 66 height 21
click at [314, 105] on span "27277105670" at bounding box center [330, 107] width 125 height 8
copy span "27277105670"
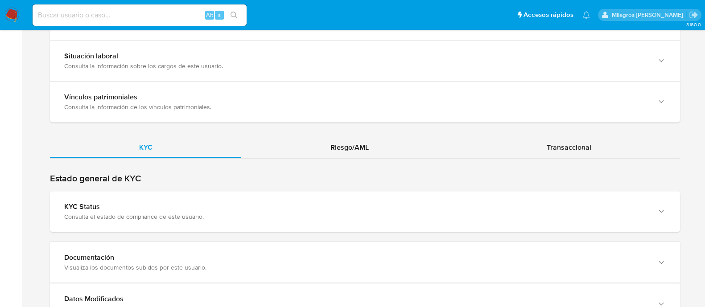
scroll to position [835, 0]
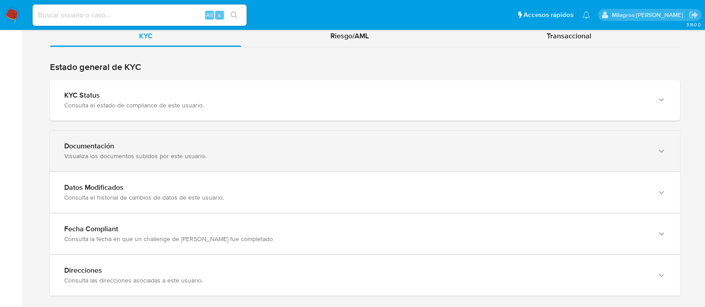
click at [190, 148] on div "Documentación" at bounding box center [356, 146] width 584 height 9
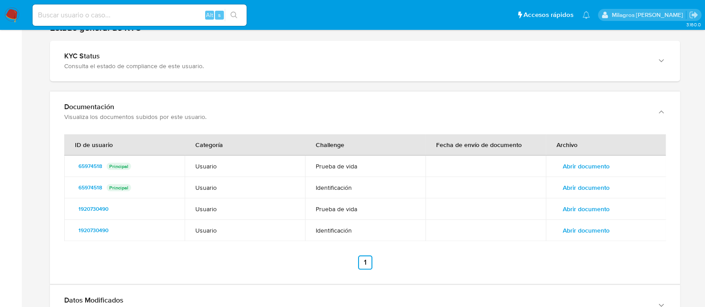
scroll to position [891, 0]
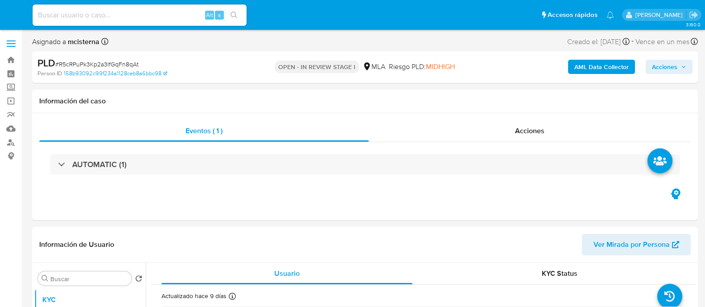
select select "10"
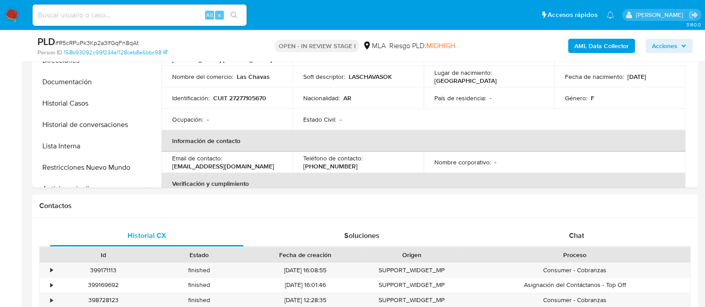
scroll to position [161, 0]
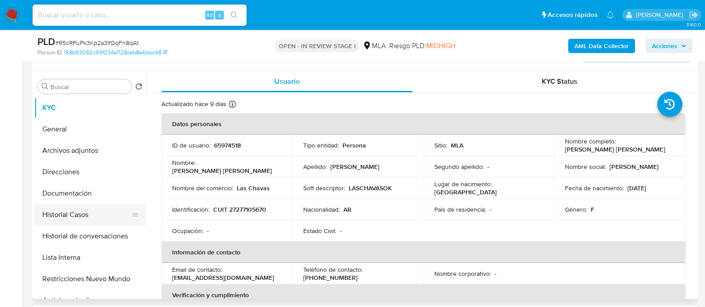
click at [80, 208] on button "Historial Casos" at bounding box center [86, 214] width 104 height 21
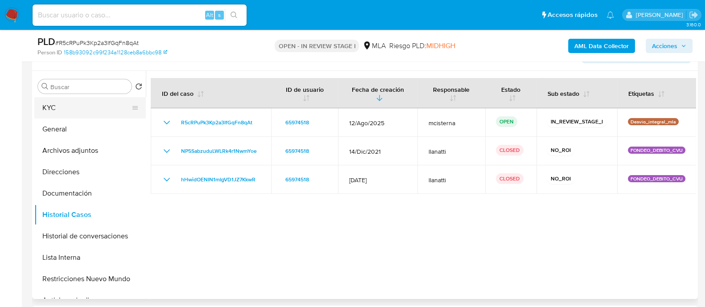
click at [83, 113] on button "KYC" at bounding box center [86, 107] width 104 height 21
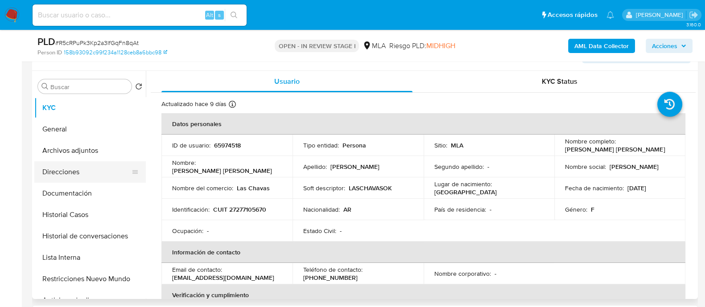
click at [83, 178] on button "Direcciones" at bounding box center [86, 171] width 104 height 21
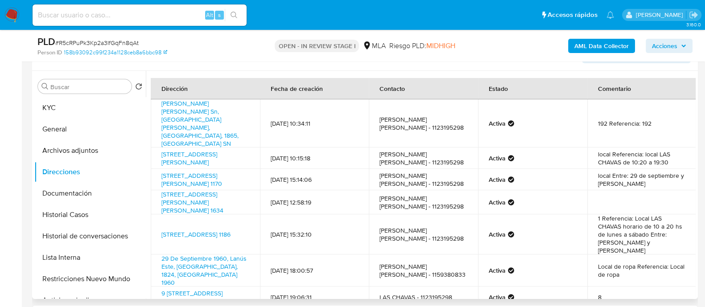
scroll to position [11, 0]
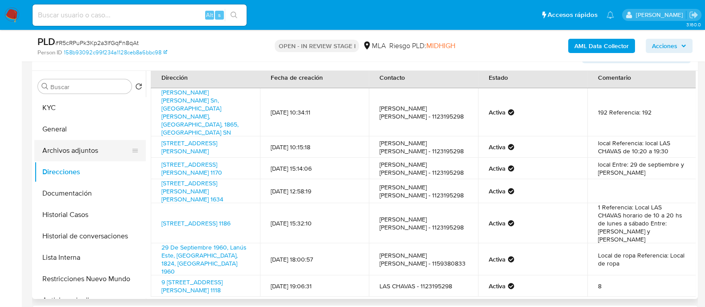
click at [109, 152] on button "Archivos adjuntos" at bounding box center [86, 150] width 104 height 21
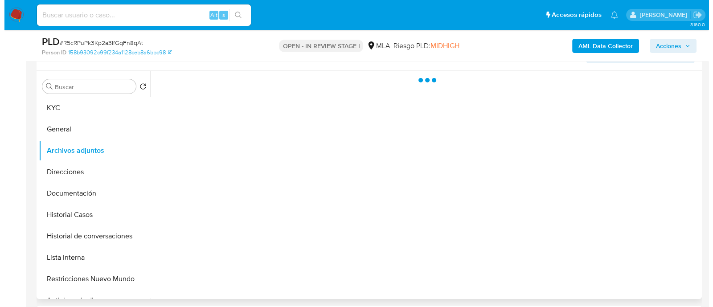
scroll to position [0, 0]
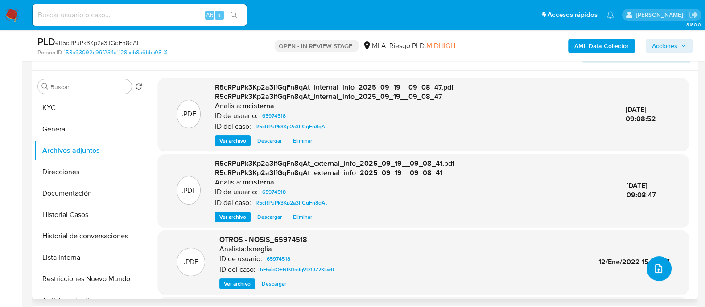
click at [653, 271] on icon "upload-file" at bounding box center [658, 268] width 11 height 11
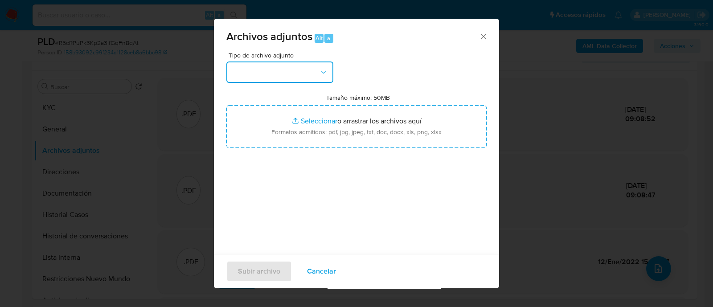
click at [307, 77] on button "button" at bounding box center [279, 72] width 107 height 21
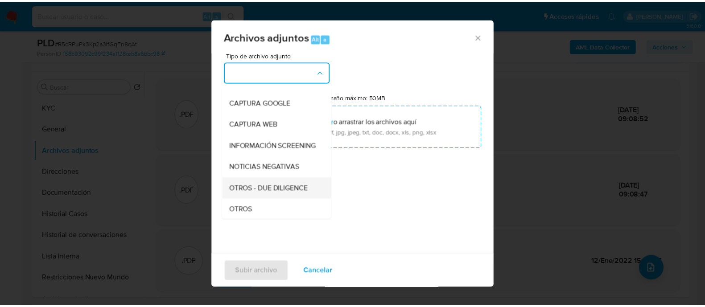
scroll to position [111, 0]
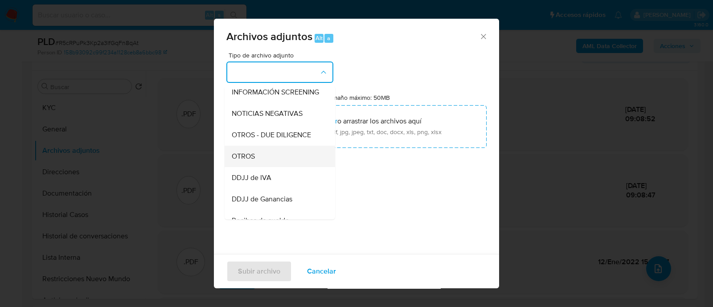
click at [290, 159] on div "OTROS" at bounding box center [277, 156] width 91 height 21
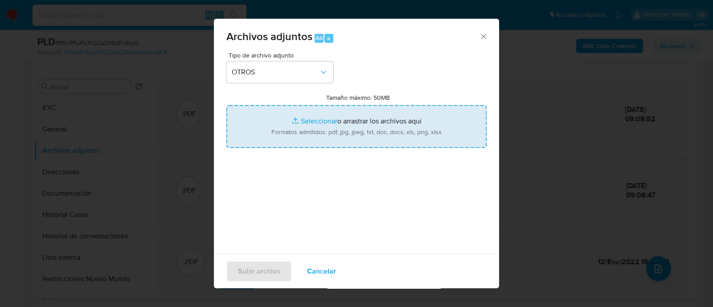
type input "C:\fakepath\Movimientos R5cRPuPk3Kp2a3IfGqFn8qAt_2025_08_18_23_24_33.xlsx"
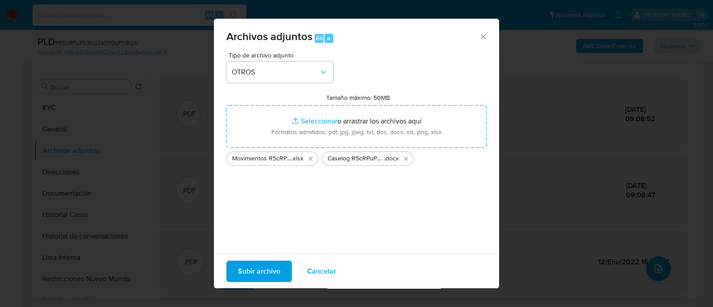
click at [254, 277] on span "Subir archivo" at bounding box center [259, 272] width 42 height 20
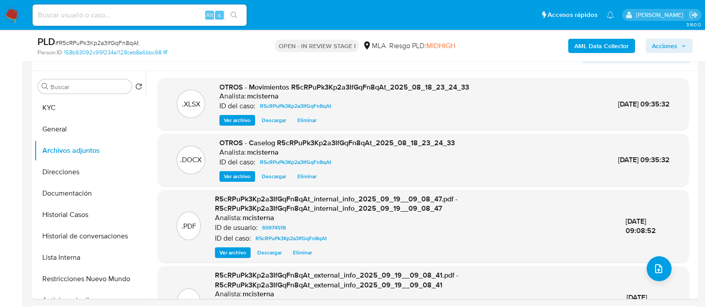
click at [667, 41] on span "Acciones" at bounding box center [664, 46] width 25 height 14
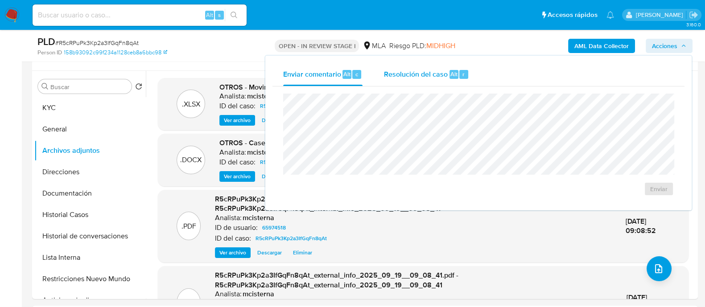
click at [456, 70] on span "Alt" at bounding box center [453, 74] width 7 height 8
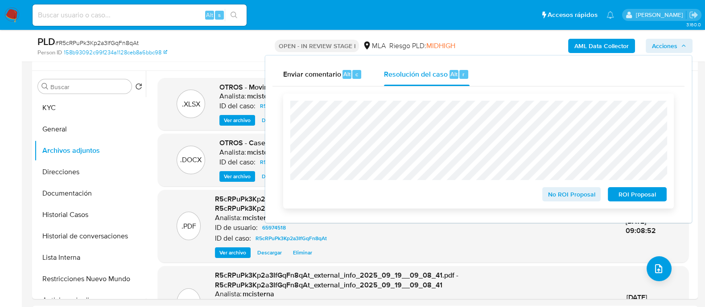
click at [559, 195] on span "No ROI Proposal" at bounding box center [571, 194] width 46 height 12
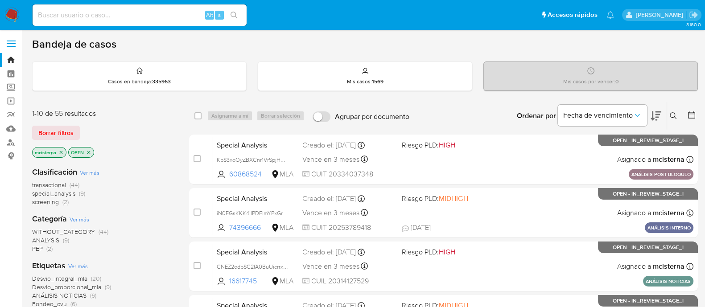
click at [157, 15] on input at bounding box center [140, 15] width 214 height 12
paste input "KpS3xoOyZBXCnr1VrSpjHnMr"
type input "KpS3xoOyZBXCnr1VrSpjHnMr"
click at [243, 15] on button "search-icon" at bounding box center [234, 15] width 18 height 12
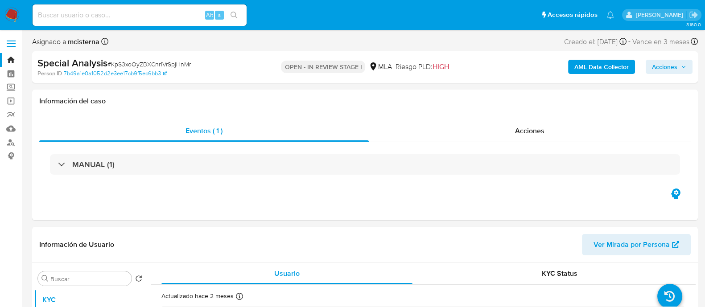
select select "10"
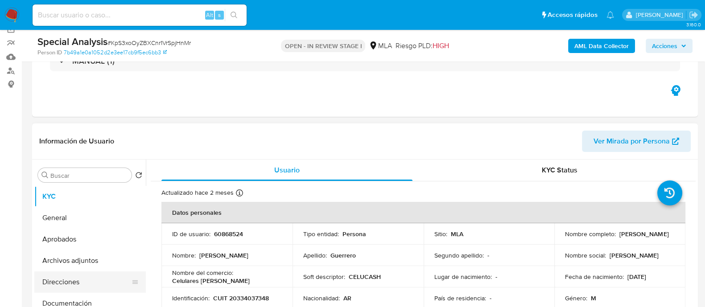
scroll to position [111, 0]
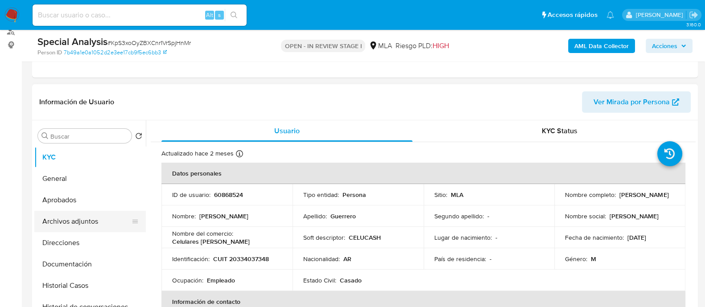
click at [93, 216] on button "Archivos adjuntos" at bounding box center [86, 221] width 104 height 21
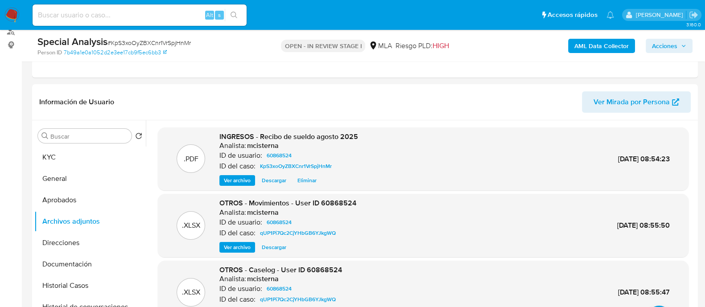
click at [669, 54] on div "AML Data Collector Acciones" at bounding box center [585, 45] width 216 height 21
click at [672, 45] on span "Acciones" at bounding box center [664, 46] width 25 height 14
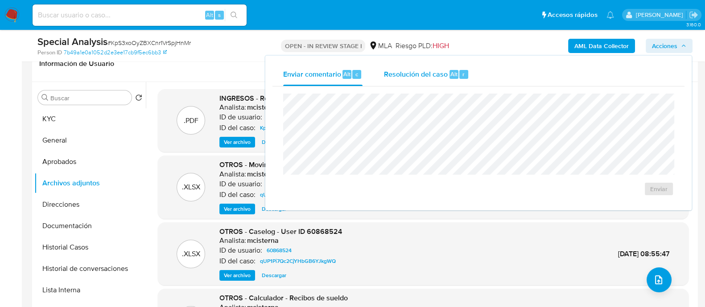
click at [450, 71] on span "Alt" at bounding box center [453, 74] width 7 height 8
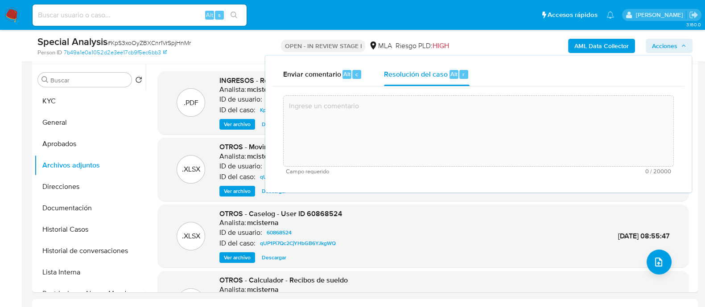
click at [395, 121] on textarea at bounding box center [479, 130] width 390 height 71
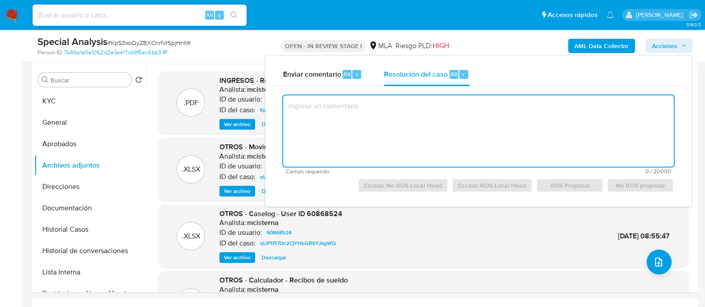
paste textarea "El cliente [PERSON_NAME] - CUIT 20334037348 se encuentra registrado como trabaj…"
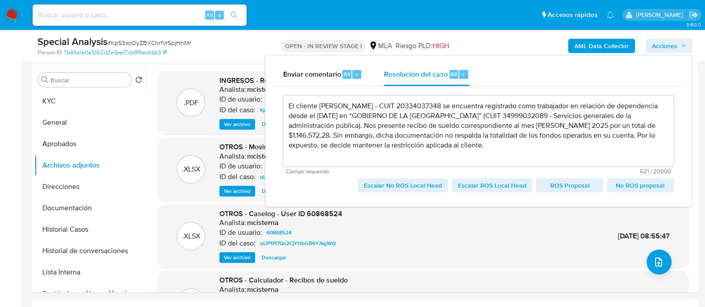
click at [395, 186] on span "Escalar No ROS Local Head" at bounding box center [403, 185] width 78 height 12
type textarea "El cliente [PERSON_NAME] - CUIT 20334037348 se encuentra registrado como trabaj…"
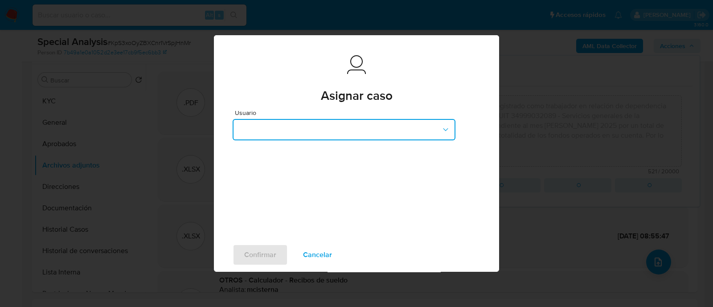
click at [347, 135] on button "button" at bounding box center [344, 129] width 223 height 21
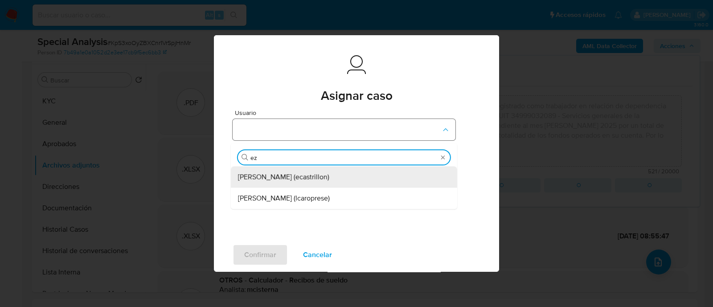
type input "eze"
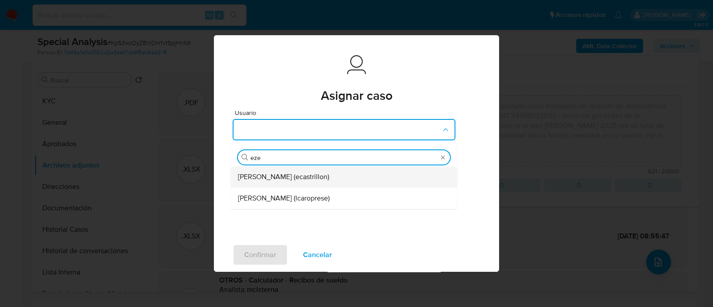
click at [329, 175] on span "Ezequiel Gonzalo Castrillon (ecastrillon)" at bounding box center [283, 177] width 91 height 9
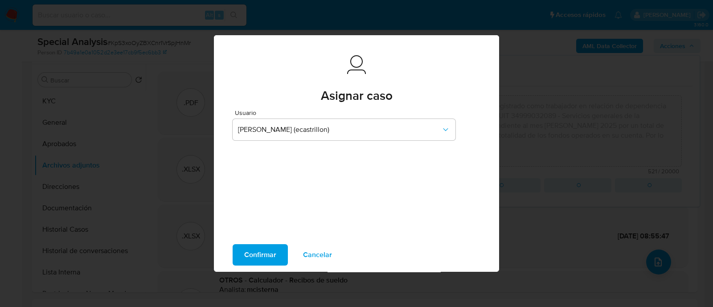
click at [259, 248] on span "Confirmar" at bounding box center [260, 255] width 32 height 20
type textarea "El cliente Gustavo Martin Guerrero - CUIT 20334037348 se encuentra registrado c…"
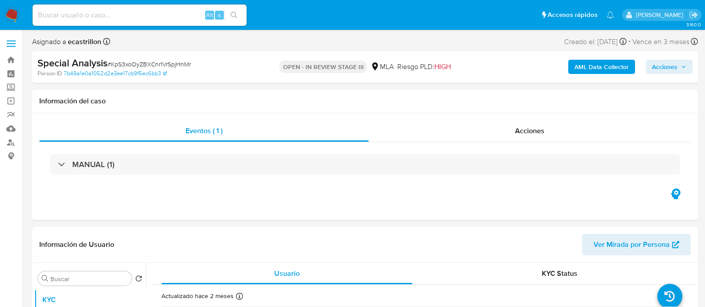
select select "10"
click at [168, 15] on input at bounding box center [140, 15] width 214 height 12
paste input "2lNZlfHmCm8N7W8PLdHyK9rF"
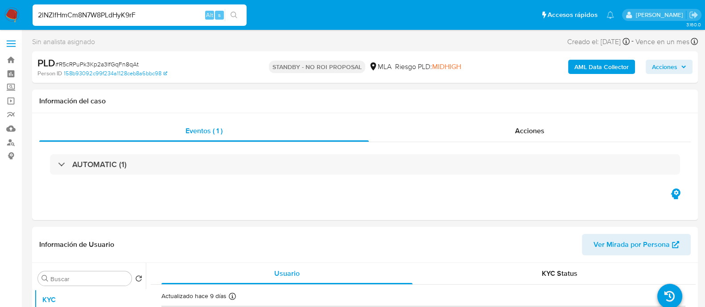
type input "2lNZlfHmCm8N7W8PLdHyK9rF"
click at [232, 12] on icon "search-icon" at bounding box center [233, 15] width 7 height 7
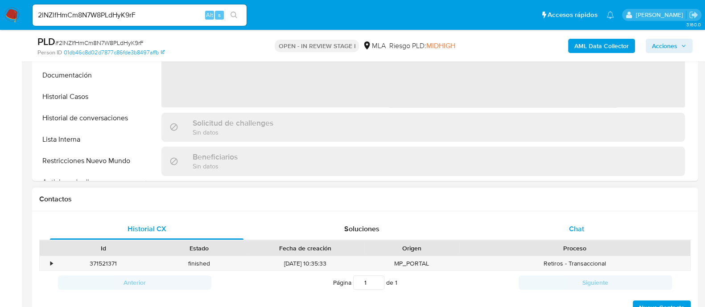
click at [561, 219] on div "Chat" at bounding box center [576, 228] width 193 height 21
select select "10"
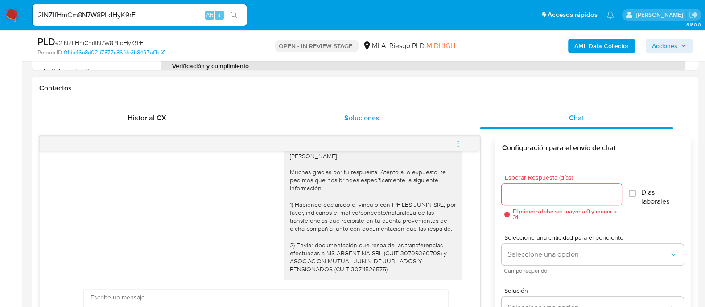
scroll to position [921, 0]
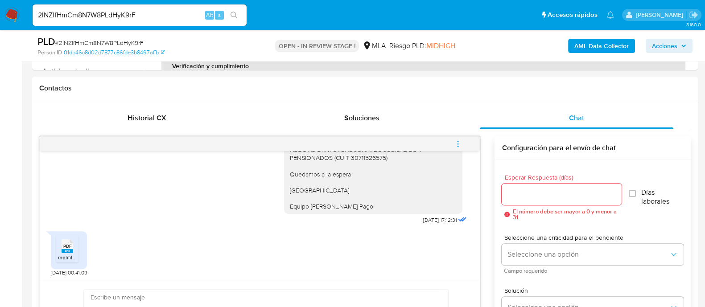
click at [69, 246] on span "PDF" at bounding box center [67, 246] width 8 height 6
paste textarea "Hola, Muchas gracias por la respuesta. Analizamos tu caso y notamos que la info…"
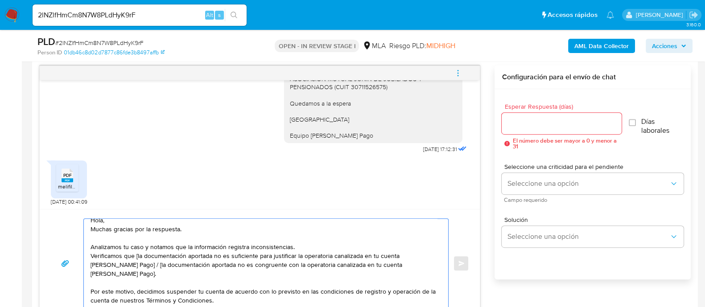
scroll to position [0, 0]
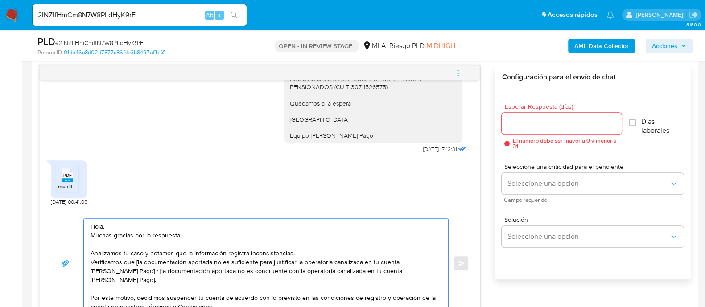
click at [175, 219] on textarea "Hola, Muchas gracias por la respuesta. Analizamos tu caso y notamos que la info…" at bounding box center [264, 263] width 346 height 89
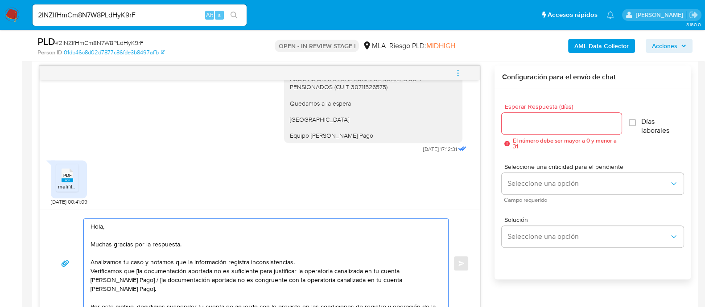
click at [137, 270] on textarea "Hola, Muchas gracias por la respuesta. Analizamos tu caso y notamos que la info…" at bounding box center [264, 263] width 346 height 89
drag, startPoint x: 154, startPoint y: 291, endPoint x: 129, endPoint y: 280, distance: 27.0
click at [129, 280] on textarea "Hola, Muchas gracias por la respuesta. Analizamos tu caso y notamos que la info…" at bounding box center [264, 263] width 346 height 89
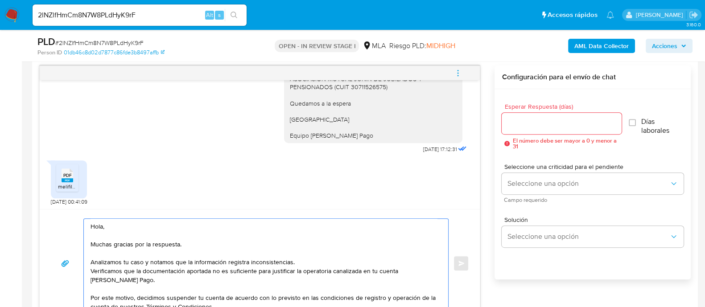
scroll to position [69, 0]
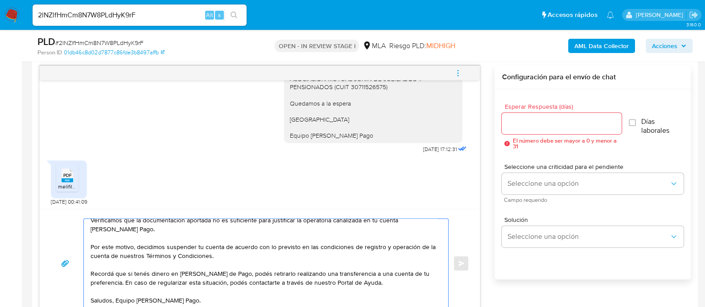
click at [191, 282] on textarea "Hola, Muchas gracias por la respuesta. Analizamos tu caso y notamos que la info…" at bounding box center [264, 263] width 346 height 89
type textarea "Hola, Muchas gracias por la respuesta. Analizamos tu caso y notamos que la info…"
click at [548, 118] on input "Esperar Respuesta (días)" at bounding box center [561, 124] width 119 height 12
type input "3"
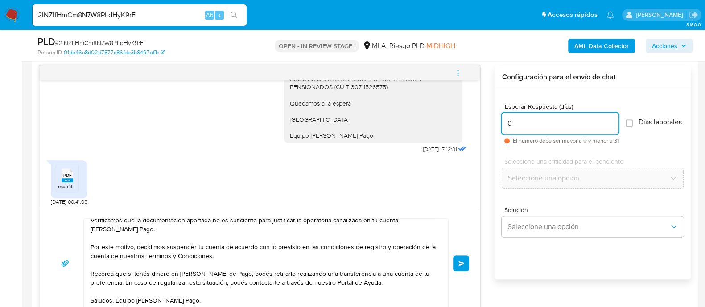
type input "0"
click at [467, 272] on div "Hola, Muchas gracias por la respuesta. Analizamos tu caso y notamos que la info…" at bounding box center [259, 263] width 419 height 90
click at [464, 263] on span "Enviar" at bounding box center [461, 263] width 6 height 5
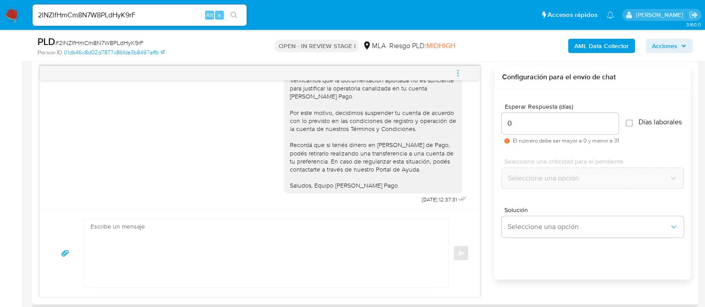
scroll to position [1053, 0]
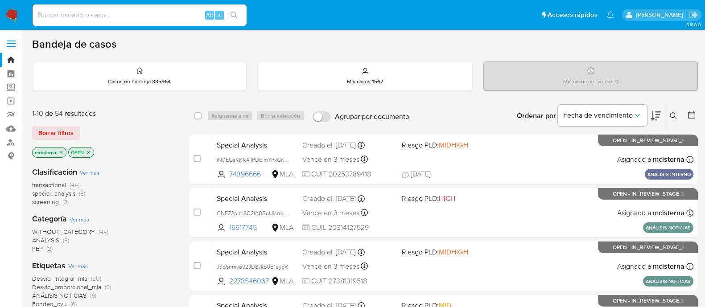
click at [676, 117] on icon at bounding box center [673, 115] width 7 height 7
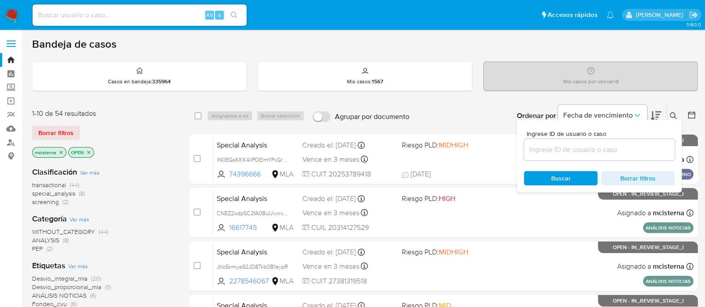
click at [551, 148] on input at bounding box center [599, 150] width 151 height 12
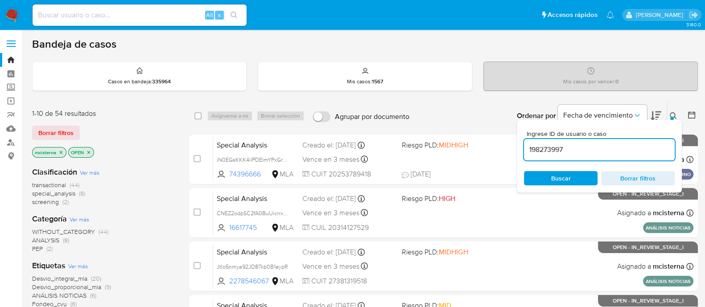
type input "198273997"
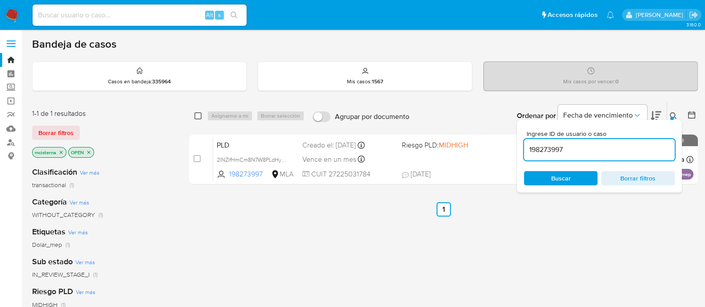
click at [197, 114] on input "checkbox" at bounding box center [197, 115] width 7 height 7
checkbox input "true"
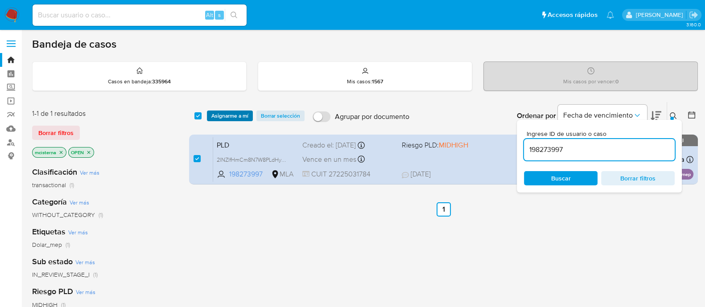
click at [223, 116] on span "Asignarme a mí" at bounding box center [229, 115] width 37 height 9
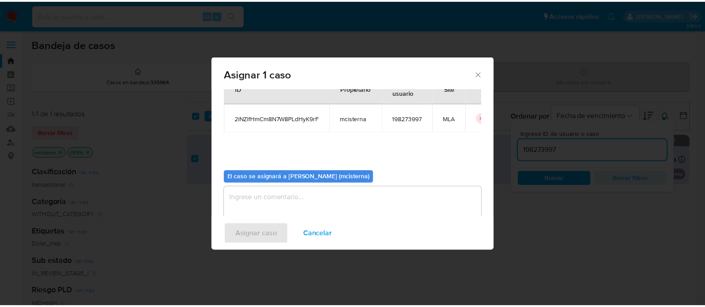
scroll to position [46, 0]
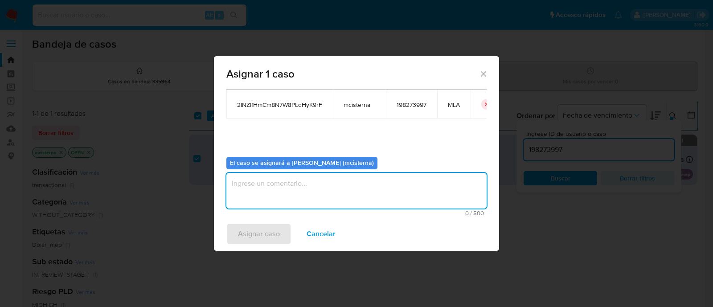
click at [314, 177] on textarea "assign-modal" at bounding box center [356, 191] width 260 height 36
type textarea "mcisterna"
click at [268, 232] on span "Asignar caso" at bounding box center [259, 234] width 42 height 20
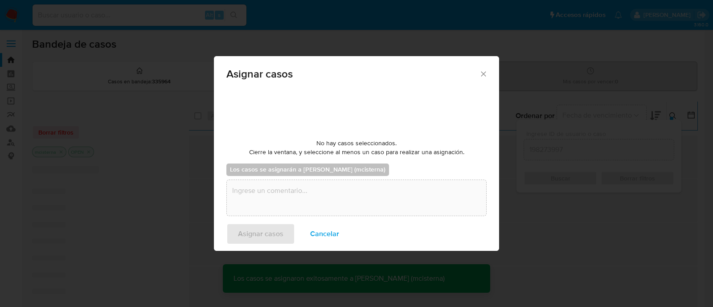
checkbox input "false"
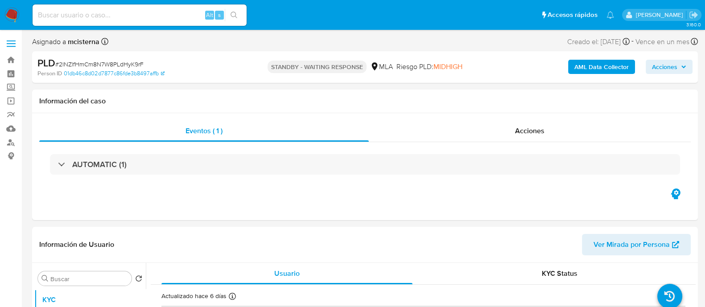
select select "10"
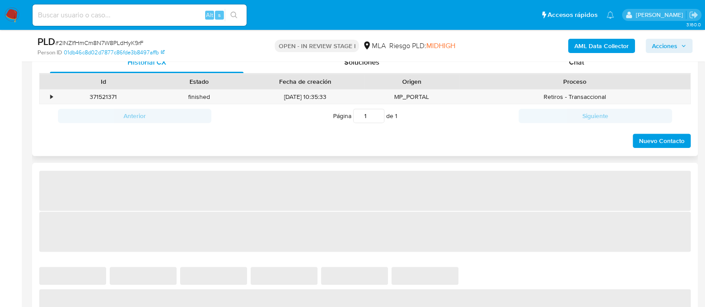
select select "10"
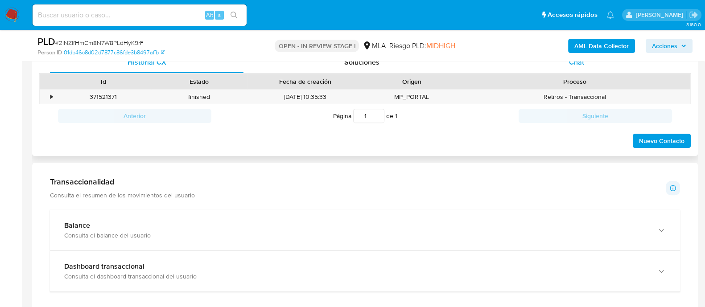
scroll to position [390, 0]
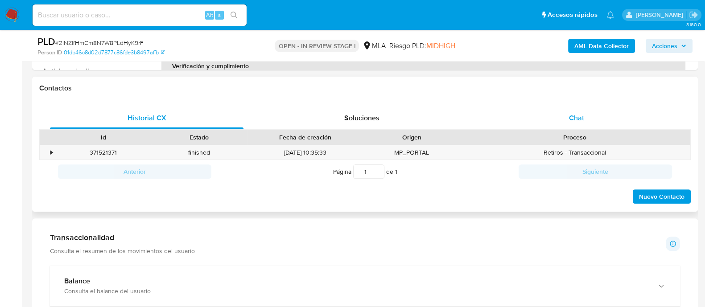
click at [577, 107] on div "Chat" at bounding box center [576, 117] width 193 height 21
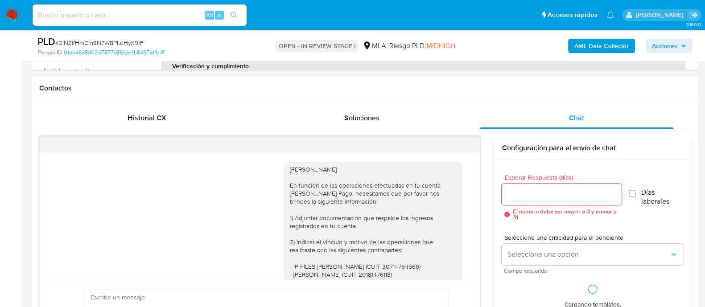
scroll to position [921, 0]
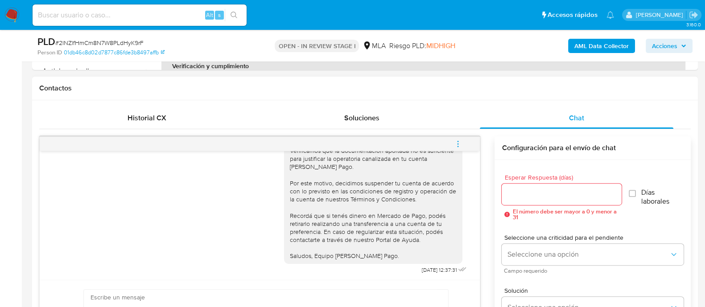
click at [465, 143] on button "menu-action" at bounding box center [457, 143] width 29 height 21
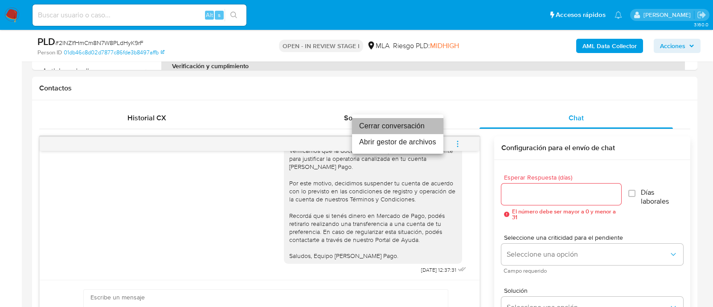
click at [406, 122] on li "Cerrar conversación" at bounding box center [397, 126] width 91 height 16
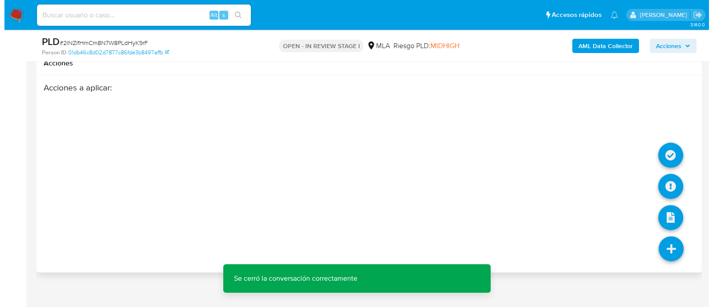
scroll to position [1413, 0]
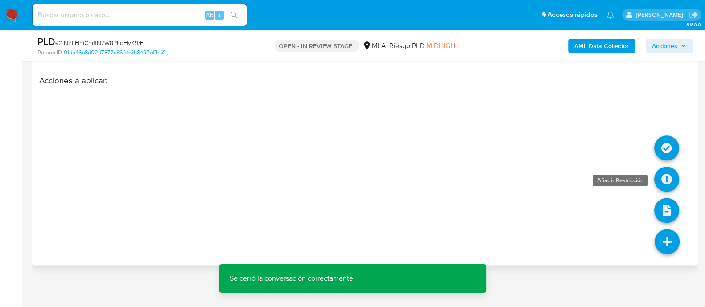
click at [667, 177] on icon at bounding box center [666, 179] width 25 height 25
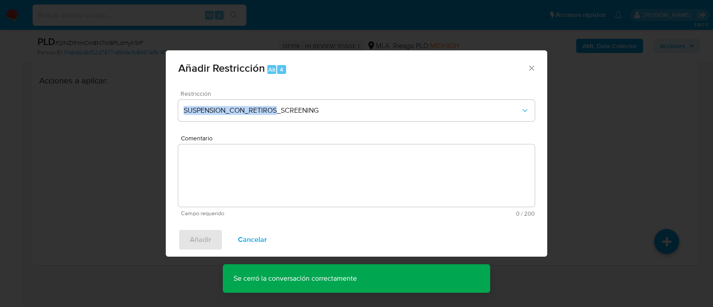
click at [280, 96] on div "Restricción SUSPENSION_CON_RETIROS_SCREENING" at bounding box center [356, 112] width 357 height 42
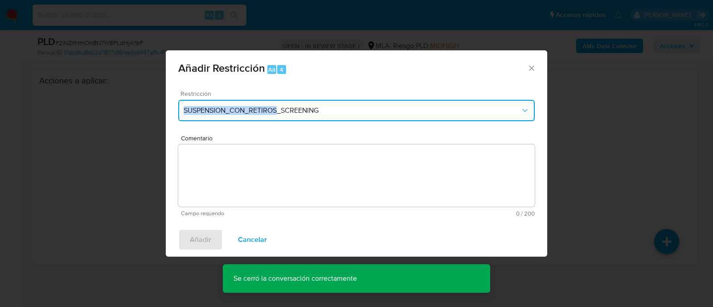
click at [280, 107] on span "SUSPENSION_CON_RETIROS_SCREENING" at bounding box center [352, 110] width 337 height 9
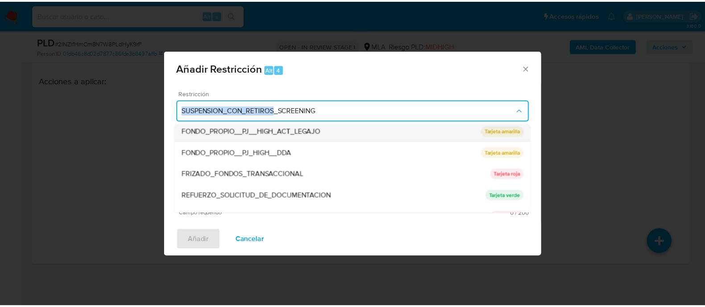
scroll to position [167, 0]
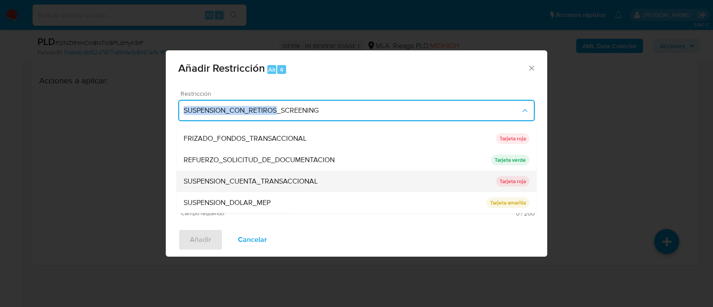
click at [327, 181] on div "SUSPENSION_CUENTA_TRANSACCIONAL" at bounding box center [340, 181] width 313 height 21
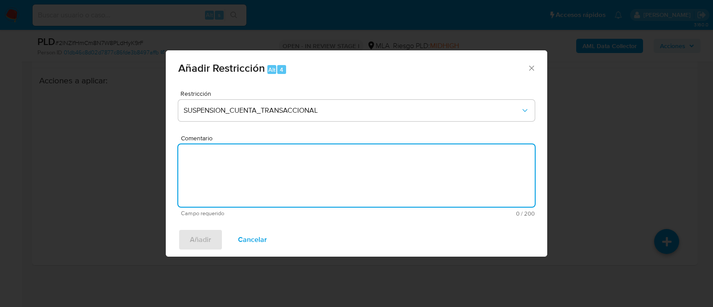
click at [363, 181] on textarea "Comentario" at bounding box center [356, 175] width 357 height 62
type textarea "AML"
click at [207, 238] on span "Añadir" at bounding box center [200, 240] width 21 height 20
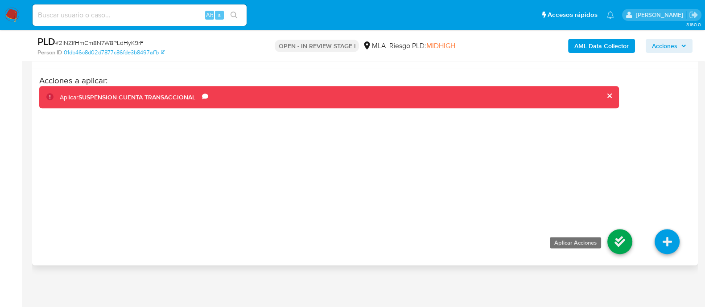
click at [616, 242] on icon at bounding box center [619, 241] width 25 height 25
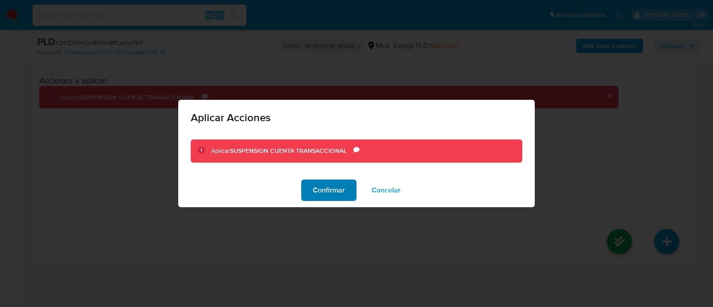
click at [325, 181] on span "Confirmar" at bounding box center [329, 191] width 32 height 20
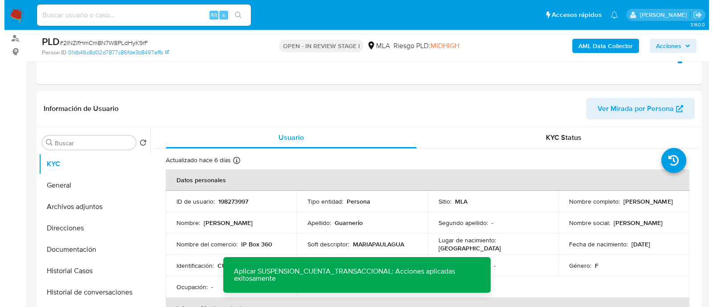
scroll to position [75, 0]
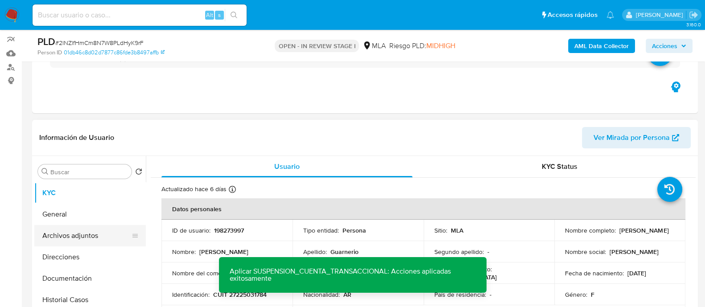
click at [70, 230] on button "Archivos adjuntos" at bounding box center [86, 235] width 104 height 21
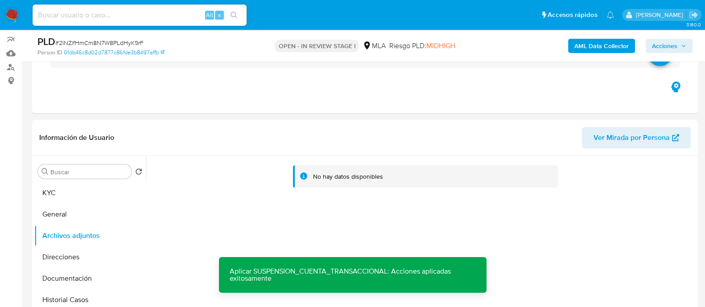
click at [607, 45] on b "AML Data Collector" at bounding box center [601, 46] width 54 height 14
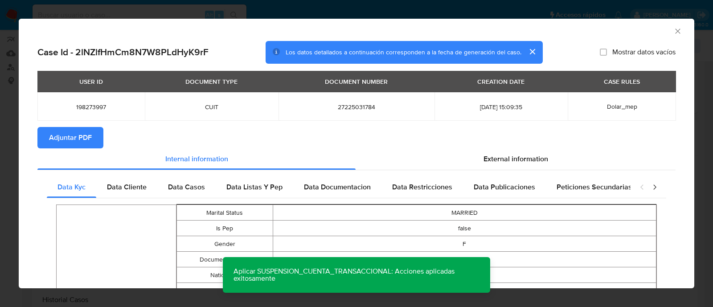
click at [58, 136] on span "Adjuntar PDF" at bounding box center [70, 138] width 43 height 20
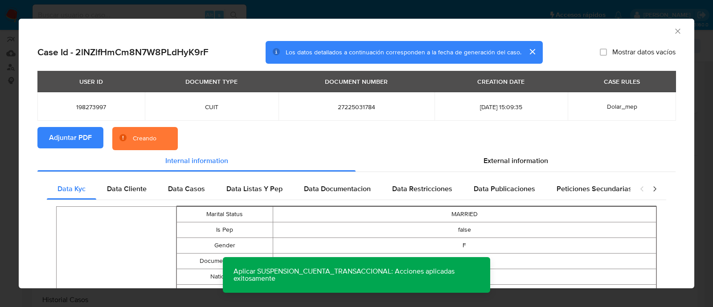
click at [88, 107] on span "198273997" at bounding box center [91, 107] width 86 height 8
copy span "198273997"
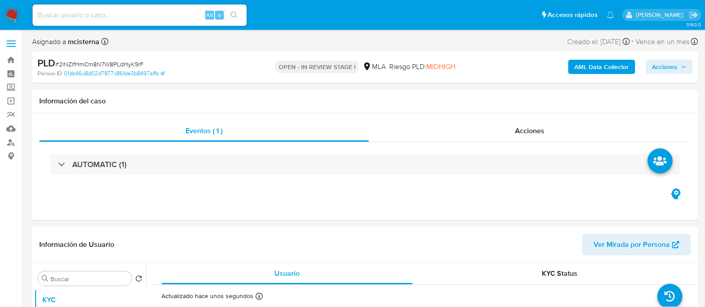
select select "10"
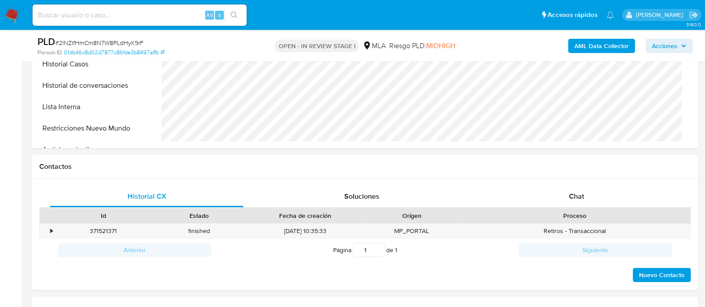
scroll to position [334, 0]
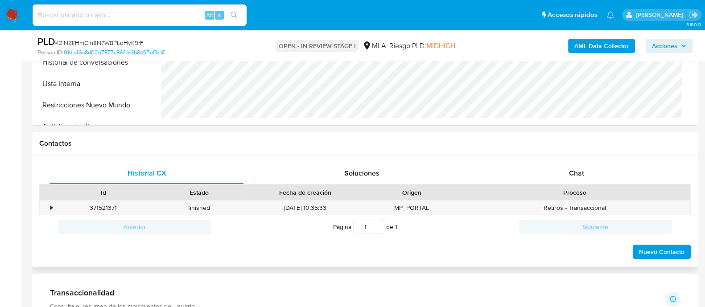
click at [593, 185] on div "Proceso" at bounding box center [575, 192] width 230 height 15
click at [593, 176] on div "Chat" at bounding box center [576, 173] width 193 height 21
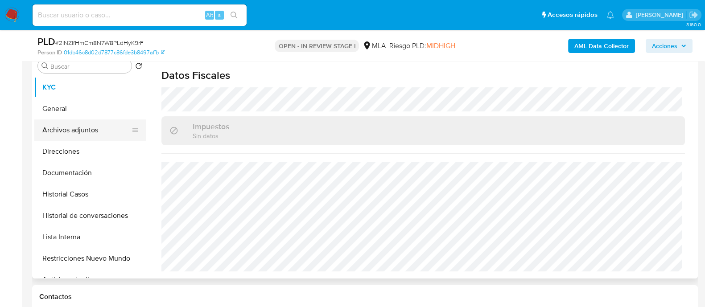
scroll to position [167, 0]
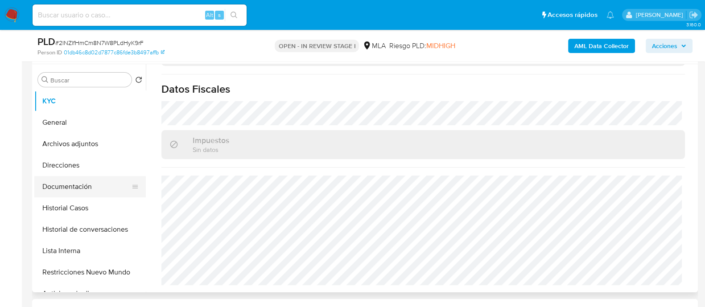
click at [90, 179] on button "Documentación" at bounding box center [86, 186] width 104 height 21
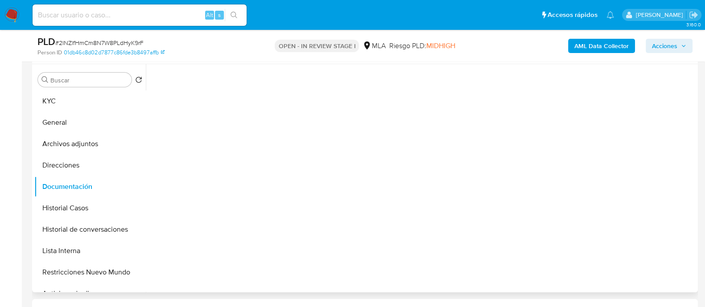
scroll to position [0, 0]
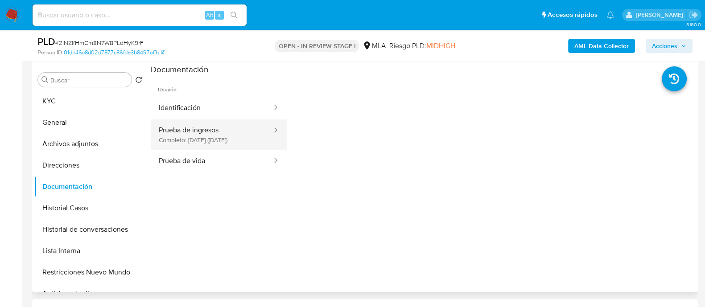
click at [188, 143] on button "Prueba de ingresos Completo: [DATE] ([DATE])" at bounding box center [212, 134] width 122 height 30
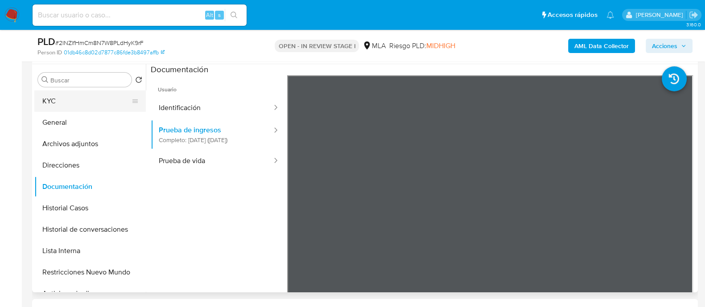
click at [91, 92] on button "KYC" at bounding box center [86, 101] width 104 height 21
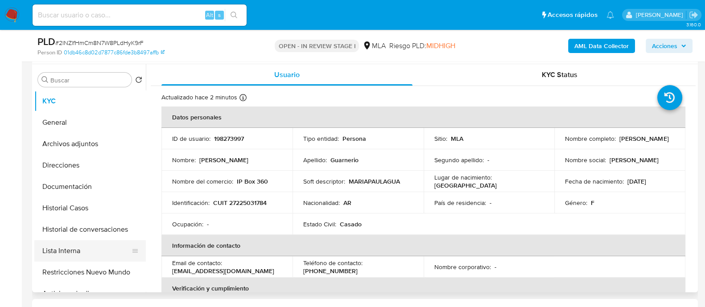
click at [100, 257] on button "Lista Interna" at bounding box center [86, 250] width 104 height 21
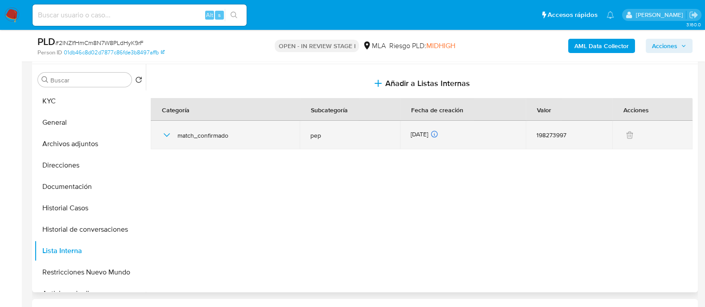
click at [165, 136] on icon "button" at bounding box center [166, 135] width 11 height 11
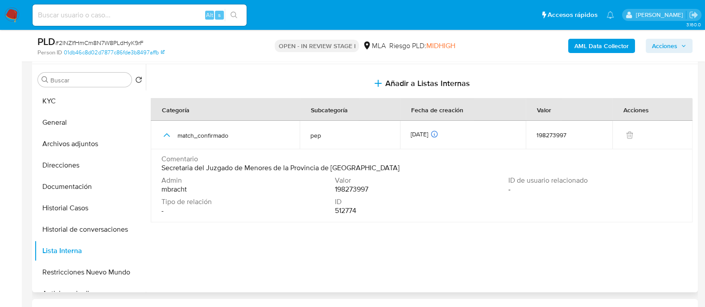
drag, startPoint x: 162, startPoint y: 168, endPoint x: 407, endPoint y: 194, distance: 247.0
click at [395, 168] on div "Comentario Secretaria del Juzgado de Menores de la Provincia de [GEOGRAPHIC_DAT…" at bounding box center [421, 164] width 520 height 18
click at [215, 164] on span "Secretaria del Juzgado de Menores de la Provincia de [GEOGRAPHIC_DATA]" at bounding box center [280, 168] width 238 height 9
click at [214, 164] on span "Secretaria del Juzgado de Menores de la Provincia de [GEOGRAPHIC_DATA]" at bounding box center [280, 168] width 238 height 9
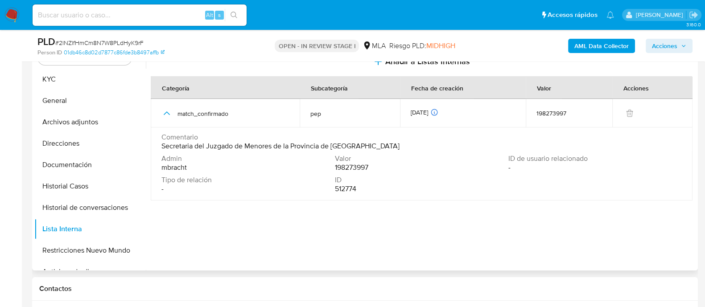
scroll to position [222, 0]
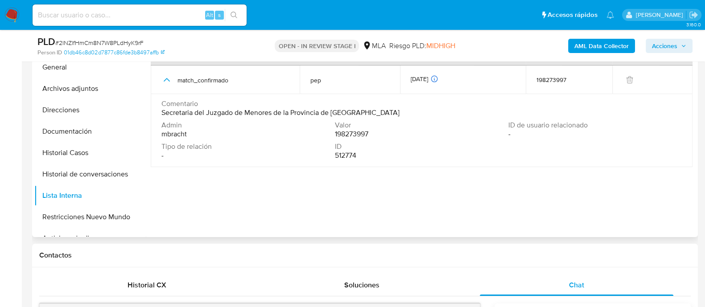
drag, startPoint x: 162, startPoint y: 169, endPoint x: 375, endPoint y: 110, distance: 220.7
click at [375, 110] on div "Comentario Secretaria del Juzgado de Menores de la Provincia de [GEOGRAPHIC_DAT…" at bounding box center [421, 108] width 520 height 18
click at [90, 58] on div "PLD # 2lNZlfHmCm8N7W8PLdHyK9rF Person ID 01db46c8d02d7877c86fde3b8497affb OPEN …" at bounding box center [365, 46] width 666 height 32
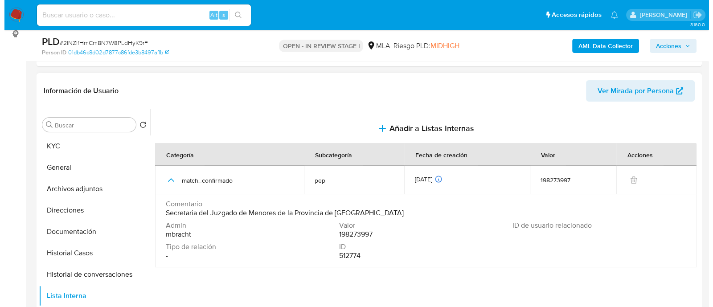
scroll to position [111, 0]
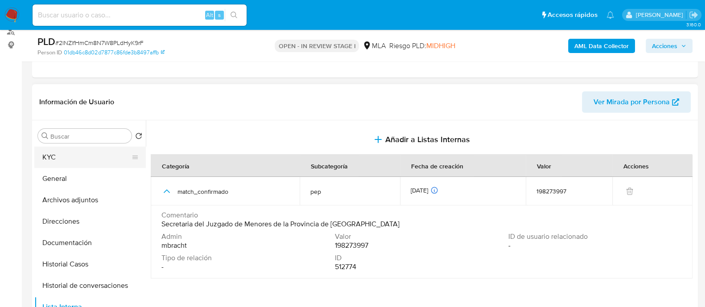
click at [92, 156] on button "KYC" at bounding box center [86, 157] width 104 height 21
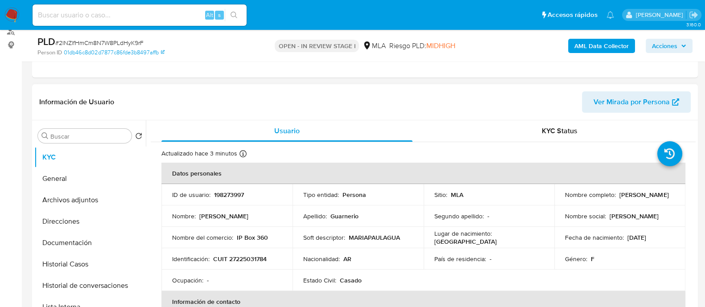
drag, startPoint x: 561, startPoint y: 199, endPoint x: 630, endPoint y: 199, distance: 68.7
click at [630, 199] on td "Nombre completo : [PERSON_NAME]" at bounding box center [619, 194] width 131 height 21
copy p "[PERSON_NAME]"
click at [243, 255] on p "CUIT 27225031784" at bounding box center [240, 259] width 54 height 8
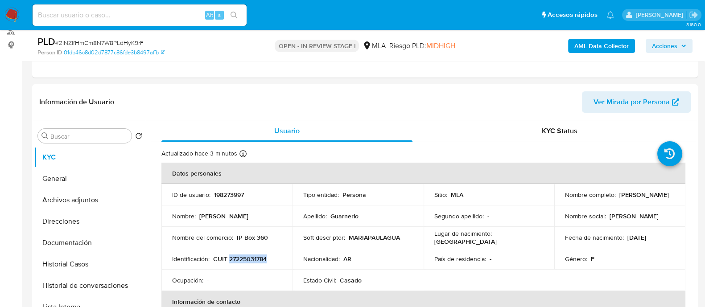
copy p "27225031784"
click at [79, 302] on button "Lista Interna" at bounding box center [86, 306] width 104 height 21
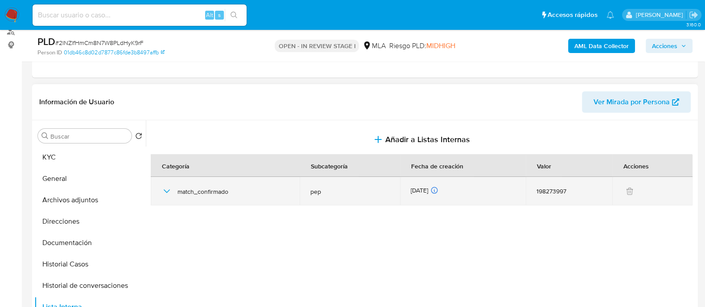
click at [166, 193] on icon "button" at bounding box center [166, 191] width 11 height 11
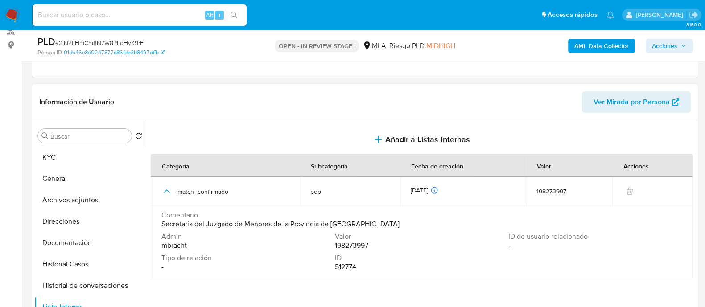
drag, startPoint x: 161, startPoint y: 226, endPoint x: 421, endPoint y: 224, distance: 260.4
click at [421, 224] on div "Comentario Secretaria del Juzgado de Menores de la Provincia de [GEOGRAPHIC_DAT…" at bounding box center [421, 220] width 520 height 18
click at [342, 222] on span "Secretaria del Juzgado de Menores de la Provincia de [GEOGRAPHIC_DATA]" at bounding box center [280, 224] width 238 height 9
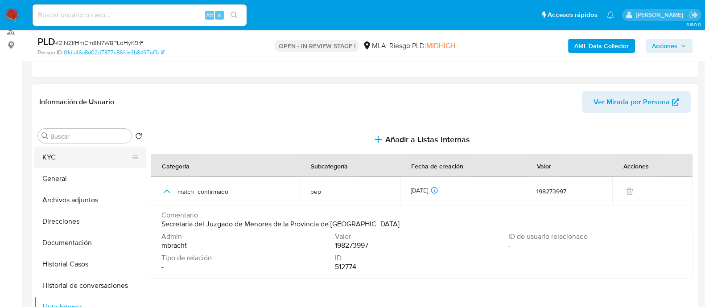
click at [75, 153] on button "KYC" at bounding box center [86, 157] width 104 height 21
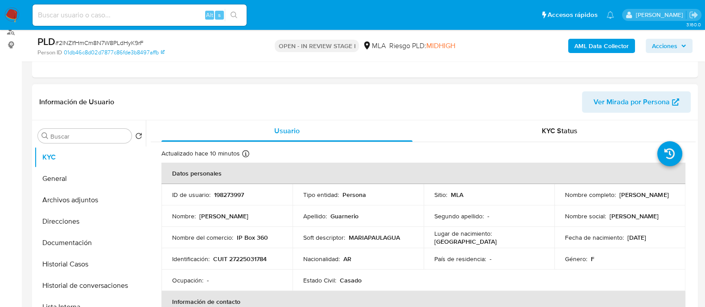
click at [256, 255] on p "CUIT 27225031784" at bounding box center [240, 259] width 54 height 8
copy p "27225031784"
click at [103, 284] on button "Historial de conversaciones" at bounding box center [86, 285] width 104 height 21
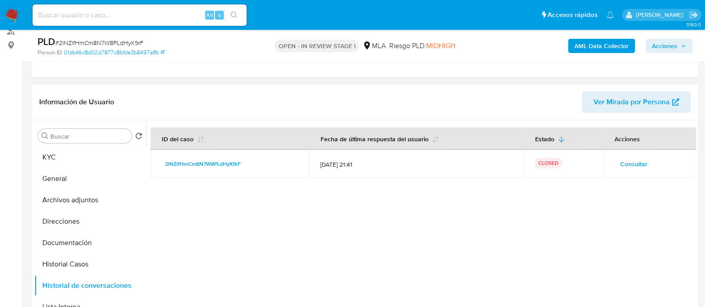
click at [614, 166] on button "Consultar" at bounding box center [634, 164] width 40 height 14
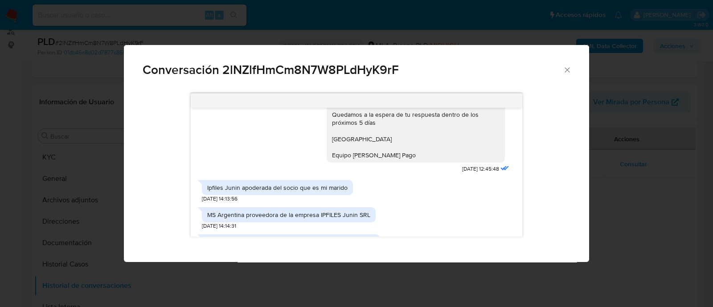
scroll to position [947, 0]
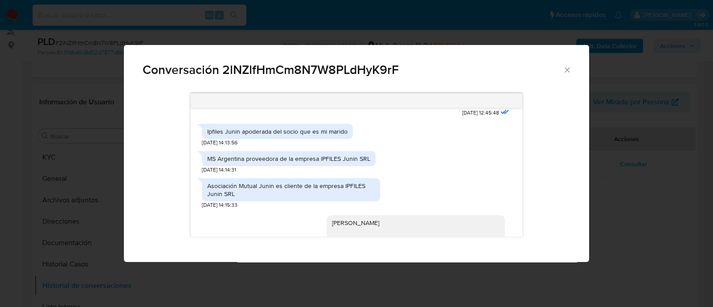
click at [222, 136] on div "Ipfiles Junin apoderada del socio que es mi marido" at bounding box center [277, 132] width 140 height 8
copy div "Ipfiles Junin apoderada del socio que es mi marido"
click at [235, 166] on div "MS Argentina proveedora de la empresa IPFILES Junin SRL" at bounding box center [289, 158] width 174 height 15
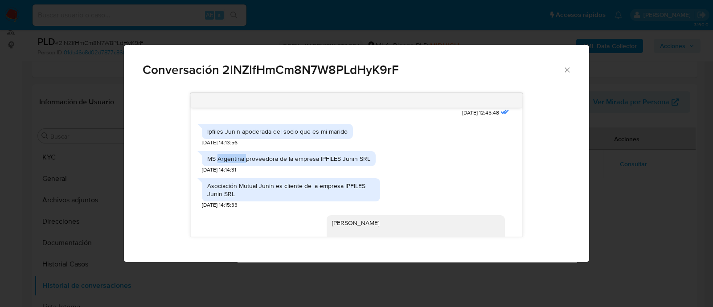
click at [235, 166] on div "MS Argentina proveedora de la empresa IPFILES Junin SRL" at bounding box center [289, 158] width 174 height 15
copy div "MS Argentina proveedora de la empresa IPFILES Junin SRL"
click at [243, 198] on div "Asociación Mutual Junin es cliente de la empresa IPFILES Junin SRL" at bounding box center [291, 190] width 168 height 16
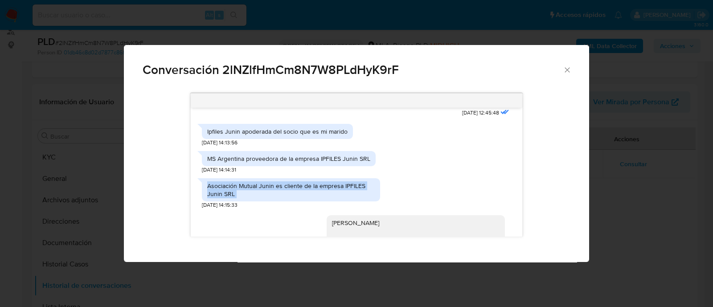
click at [243, 198] on div "Asociación Mutual Junin es cliente de la empresa IPFILES Junin SRL" at bounding box center [291, 190] width 168 height 16
copy div "Asociación Mutual Junin es cliente de la empresa IPFILES Junin SRL"
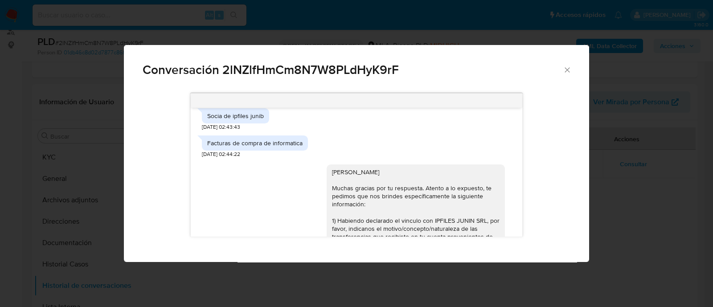
scroll to position [1226, 0]
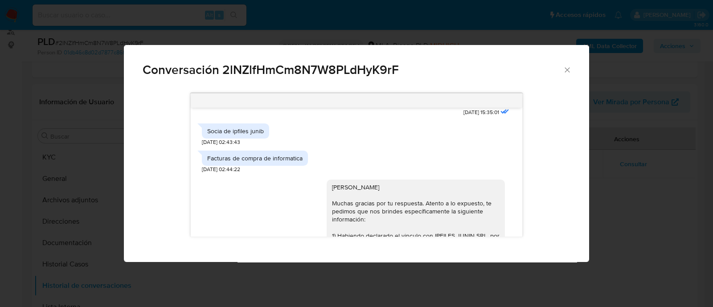
click at [245, 135] on div "Socia de ipfiles junib" at bounding box center [235, 131] width 57 height 8
copy div "Socia de ipfiles junib"
click at [232, 166] on div "Facturas de compra de informatica" at bounding box center [255, 158] width 106 height 15
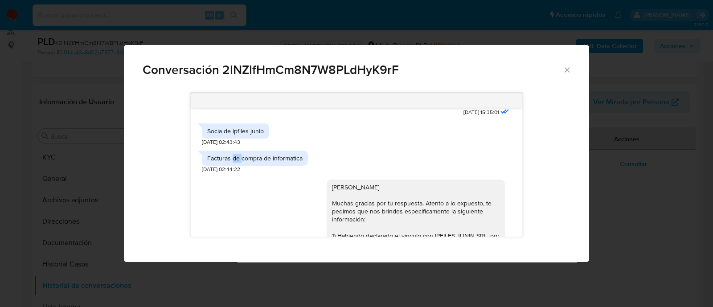
click at [232, 166] on div "Facturas de compra de informatica" at bounding box center [255, 158] width 106 height 15
copy div "Facturas de compra de informatica"
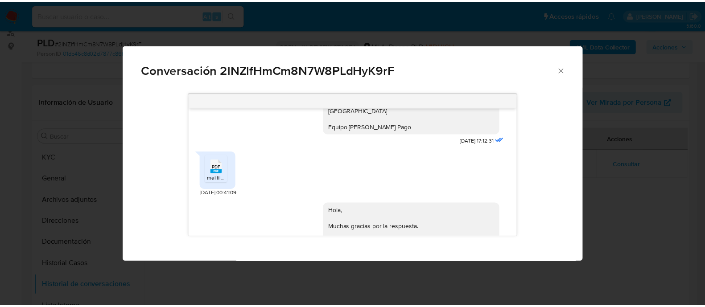
scroll to position [1504, 0]
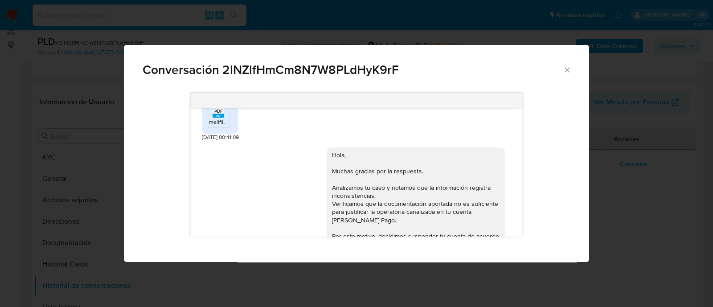
click at [106, 183] on div "Conversación 2lNZlfHmCm8N7W8PLdHyK9rF [DATE] 17:23:32 Hola, Esperamos que te en…" at bounding box center [356, 153] width 713 height 307
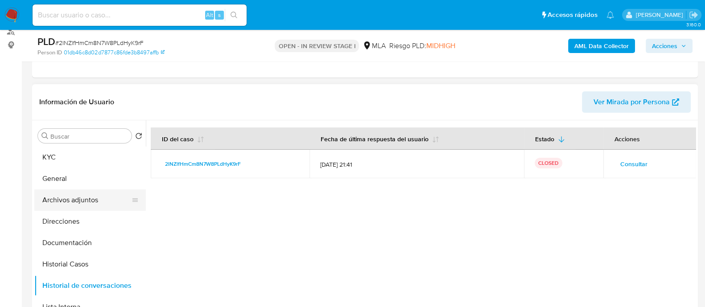
click at [95, 194] on button "Archivos adjuntos" at bounding box center [86, 199] width 104 height 21
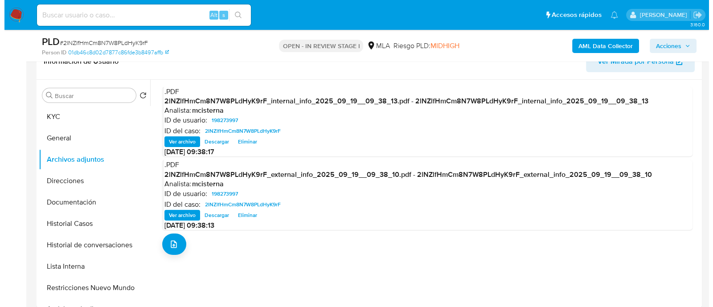
scroll to position [167, 0]
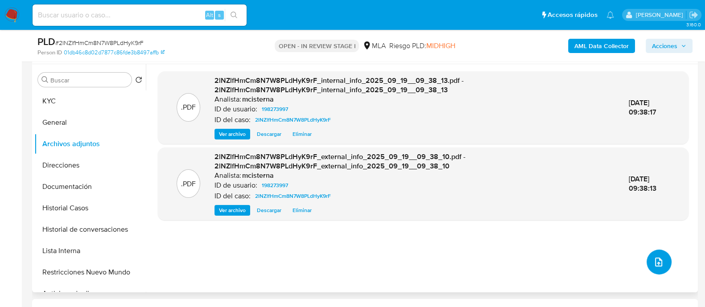
click at [649, 266] on button "upload-file" at bounding box center [658, 262] width 25 height 25
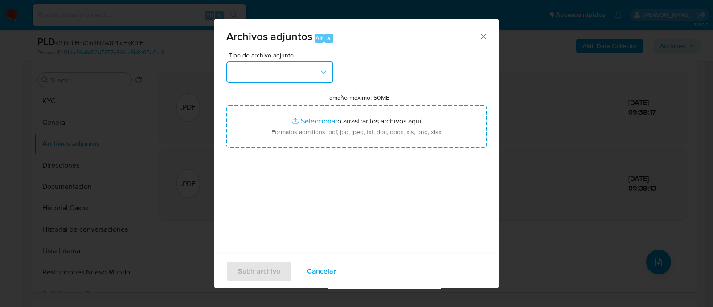
click at [297, 73] on button "button" at bounding box center [279, 72] width 107 height 21
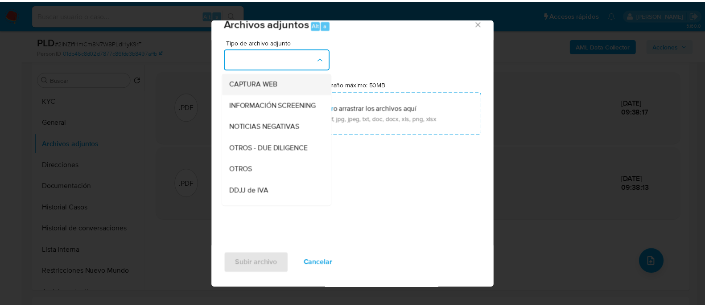
scroll to position [111, 0]
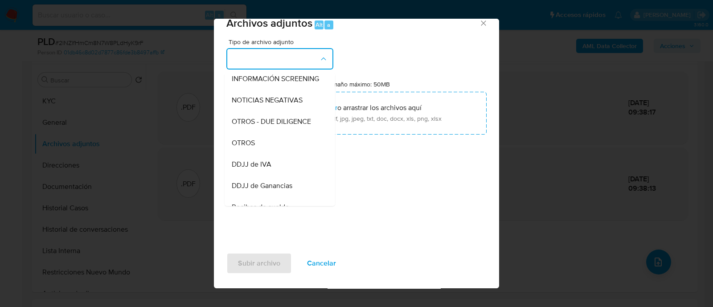
click at [273, 153] on div "OTROS" at bounding box center [277, 142] width 91 height 21
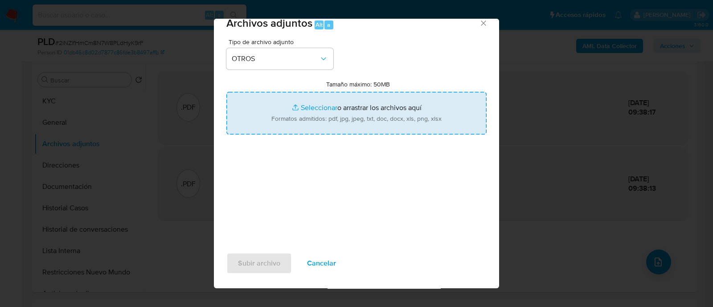
type input "C:\fakepath\Movimientos 2lNZlfHmCm8N7W8PLdHyK9rF_2025_08_18_20_08_12.xlsx"
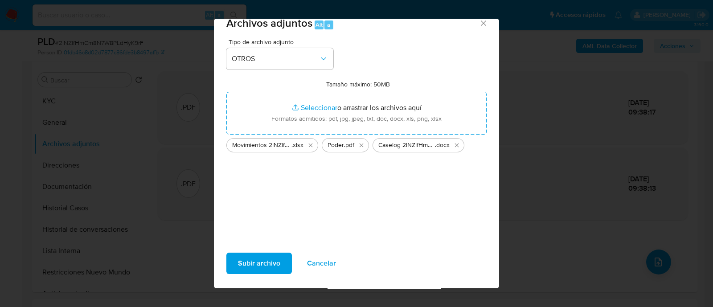
click at [287, 262] on button "Subir archivo" at bounding box center [259, 263] width 66 height 21
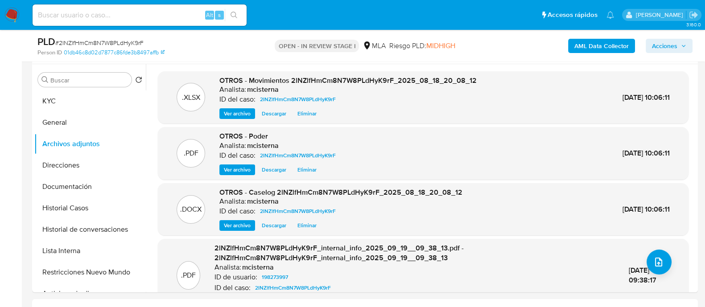
click at [654, 41] on span "Acciones" at bounding box center [664, 46] width 25 height 14
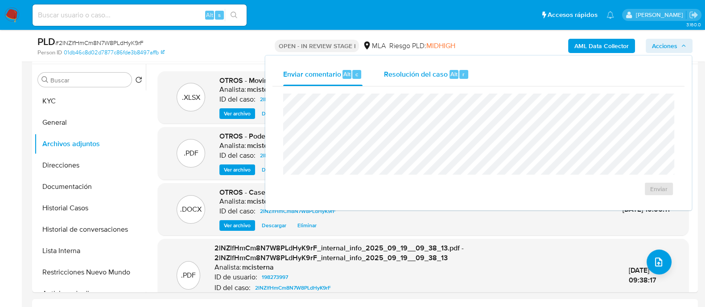
click at [419, 78] on span "Resolución del caso" at bounding box center [416, 74] width 64 height 10
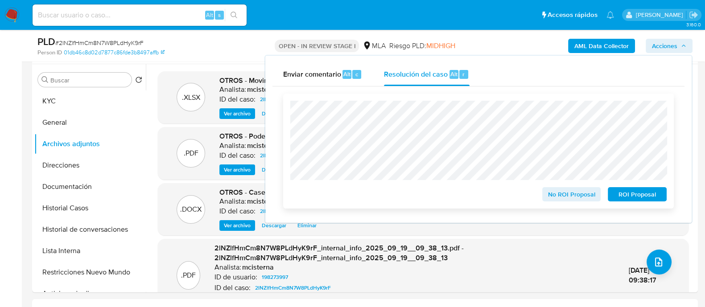
click at [672, 193] on div "No ROI Proposal ROI Proposal" at bounding box center [478, 151] width 391 height 115
click at [653, 193] on span "ROI Proposal" at bounding box center [637, 194] width 46 height 12
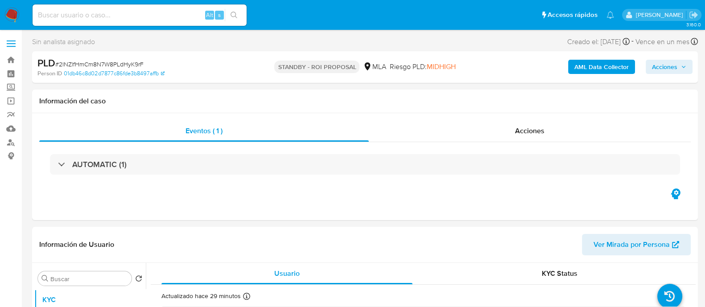
select select "10"
click at [156, 20] on input at bounding box center [140, 15] width 214 height 12
paste input "poH9FfFCKu1vjEqd6xuPt4gt"
type input "poH9FfFCKu1vjEqd6xuPt4gt"
click at [235, 12] on icon "search-icon" at bounding box center [233, 15] width 7 height 7
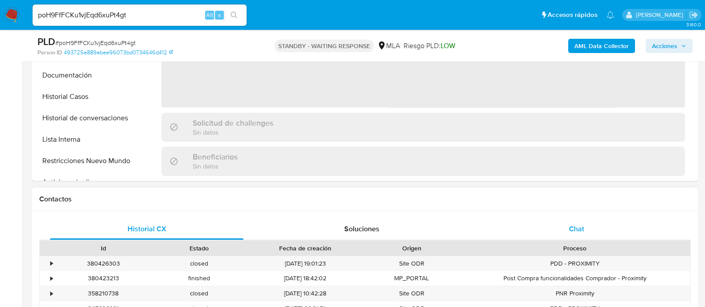
click at [571, 230] on span "Chat" at bounding box center [576, 229] width 15 height 10
select select "10"
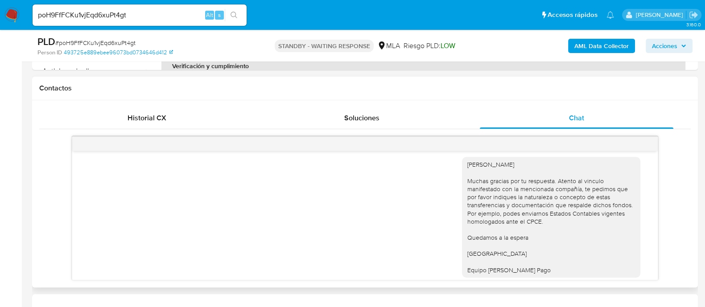
scroll to position [1099, 0]
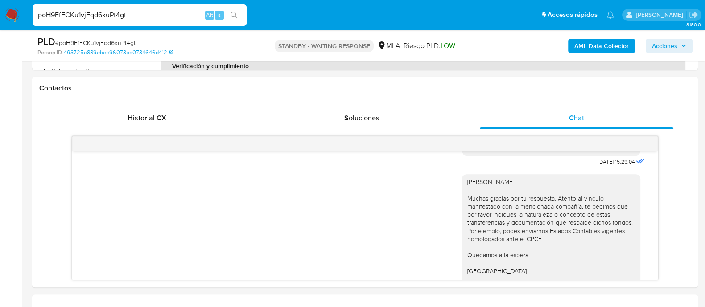
click at [193, 11] on input "poH9FfFCKu1vjEqd6xuPt4gt" at bounding box center [140, 15] width 214 height 12
paste input "OhMTzY0Ij47Brds2qHmn5pE9"
type input "OhMTzY0Ij47Brds2qHmn5pE9"
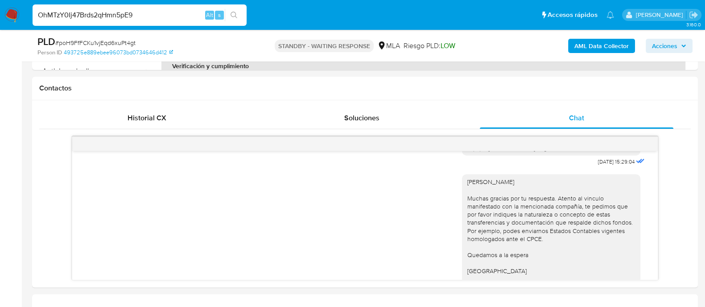
click at [236, 15] on icon "search-icon" at bounding box center [233, 15] width 7 height 7
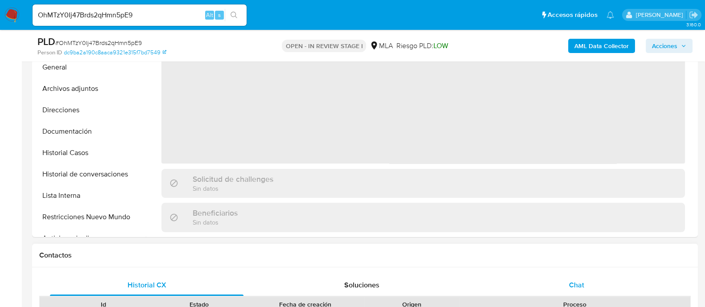
select select "10"
click at [570, 277] on div "Chat" at bounding box center [576, 285] width 193 height 21
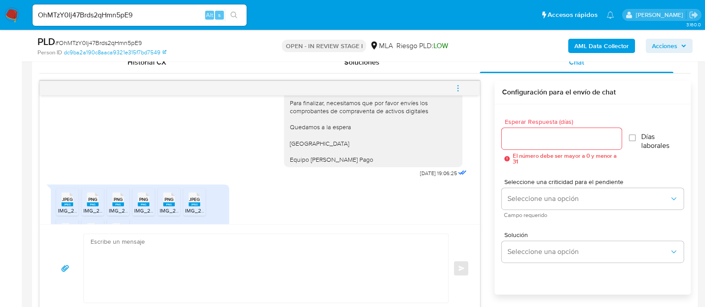
scroll to position [780, 0]
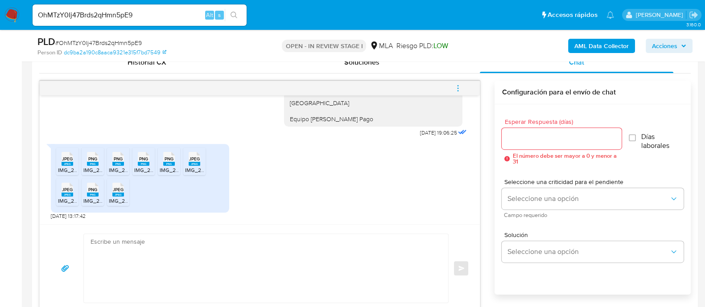
click at [74, 168] on span "IMG_2138.jpeg" at bounding box center [76, 170] width 36 height 8
click at [90, 168] on span "IMG_2136.png" at bounding box center [100, 170] width 35 height 8
click at [113, 168] on span "IMG_2135.png" at bounding box center [126, 170] width 35 height 8
click at [145, 166] on span "IMG_2130.png" at bounding box center [151, 170] width 35 height 8
drag, startPoint x: 168, startPoint y: 166, endPoint x: 187, endPoint y: 166, distance: 19.2
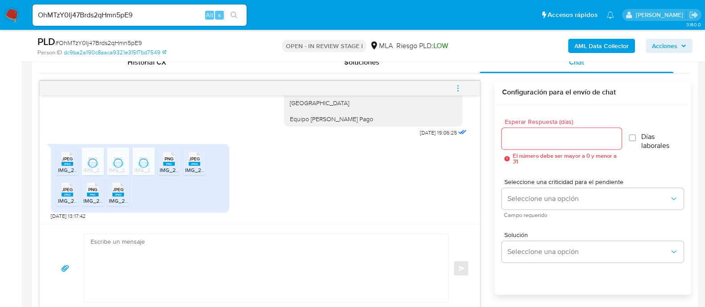
click at [169, 165] on li "PNG PNG IMG_2134.png" at bounding box center [169, 162] width 22 height 28
drag, startPoint x: 197, startPoint y: 166, endPoint x: 122, endPoint y: 179, distance: 75.6
click at [197, 166] on span "IMG_2131.jpeg" at bounding box center [202, 170] width 35 height 8
drag, startPoint x: 68, startPoint y: 193, endPoint x: 99, endPoint y: 193, distance: 30.8
click at [68, 193] on rect at bounding box center [68, 195] width 12 height 4
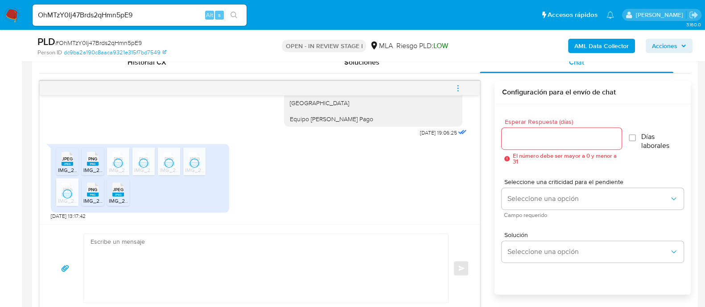
click at [99, 193] on div "PNG PNG" at bounding box center [92, 188] width 19 height 17
click at [125, 193] on div "JPEG JPEG" at bounding box center [118, 188] width 19 height 17
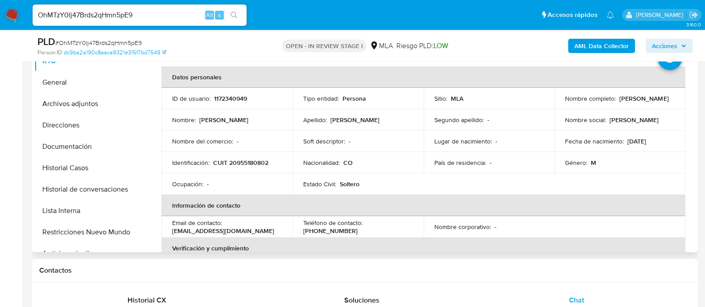
scroll to position [55, 0]
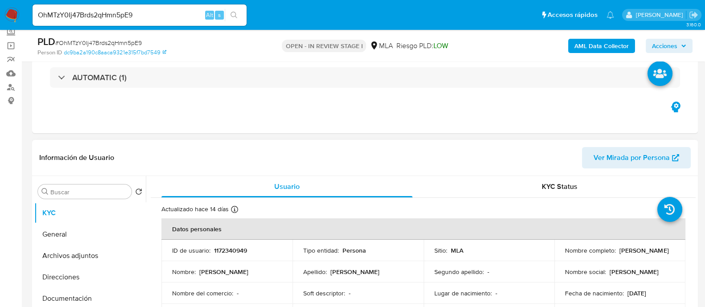
click at [233, 252] on p "1172340949" at bounding box center [230, 251] width 33 height 8
copy p "1172340949"
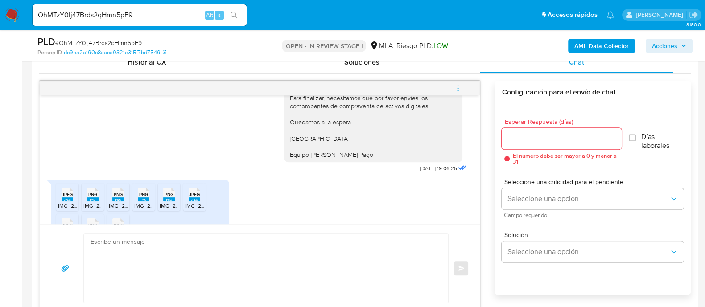
scroll to position [780, 0]
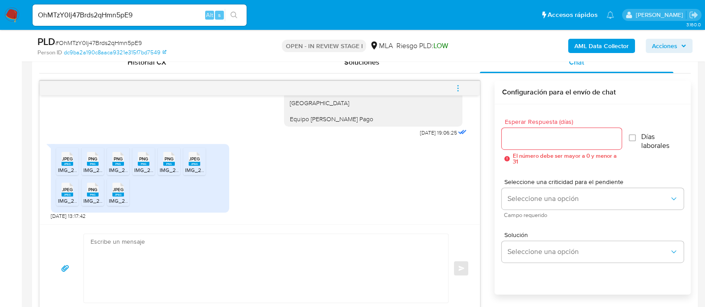
click at [354, 275] on textarea at bounding box center [264, 268] width 346 height 69
paste textarea "Hola Muchas gracias por tu respuesta. Confirmamos recepción de la documentación…"
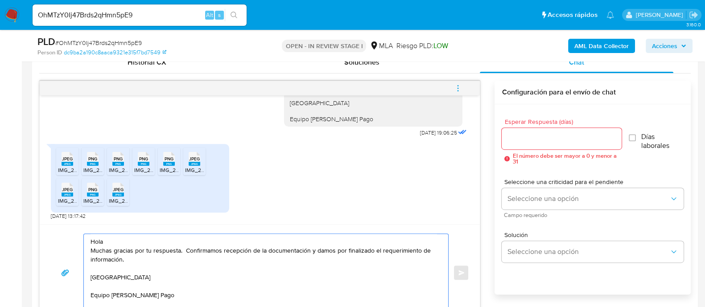
scroll to position [446, 0]
click at [326, 243] on textarea "Hola Muchas gracias por tu respuesta. Confirmamos recepción de la documentación…" at bounding box center [264, 273] width 346 height 78
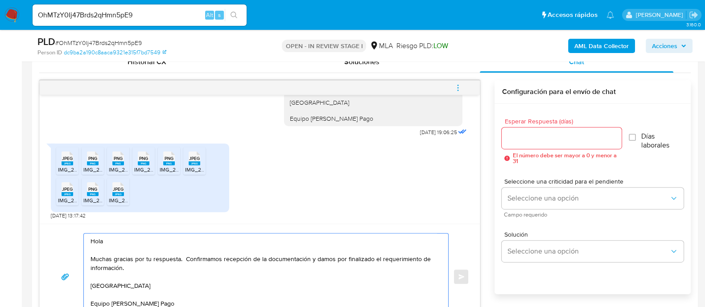
type textarea "Hola Muchas gracias por tu respuesta. Confirmamos recepción de la documentación…"
click at [533, 138] on input "Esperar Respuesta (días)" at bounding box center [561, 138] width 119 height 12
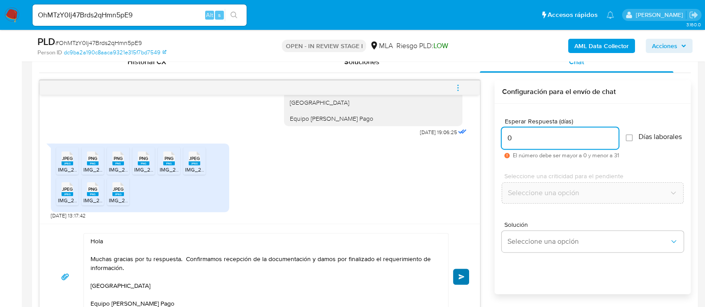
type input "0"
click at [461, 270] on button "Enviar" at bounding box center [461, 277] width 16 height 16
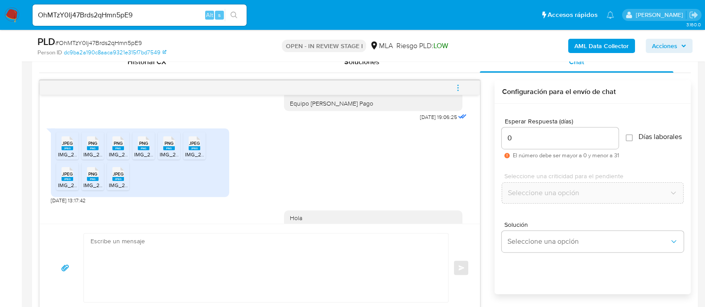
scroll to position [878, 0]
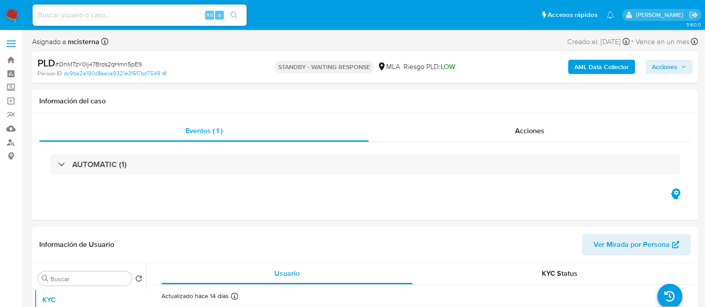
select select "10"
click at [411, 248] on header "Información de Usuario Ver Mirada por Persona" at bounding box center [364, 244] width 651 height 21
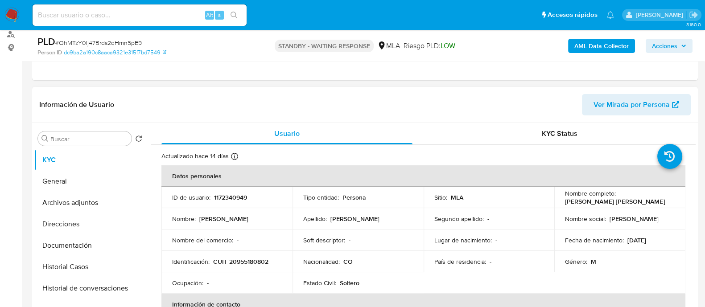
scroll to position [111, 0]
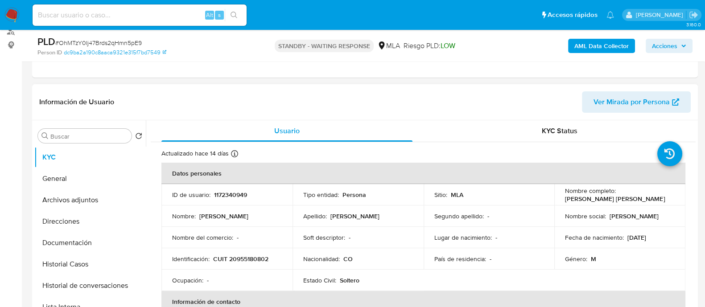
click at [267, 257] on p "CUIT 20955180802" at bounding box center [240, 259] width 55 height 8
click at [248, 263] on td "Identificación : CUIT 20955180802" at bounding box center [226, 258] width 131 height 21
click at [248, 260] on p "CUIT 20955180802" at bounding box center [240, 259] width 55 height 8
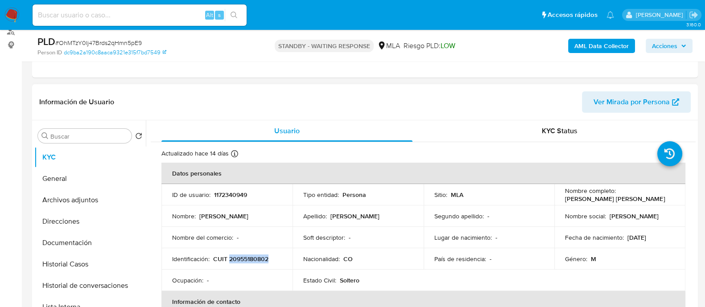
click at [248, 260] on p "CUIT 20955180802" at bounding box center [240, 259] width 55 height 8
copy p "20955180802"
